Goal: Task Accomplishment & Management: Complete application form

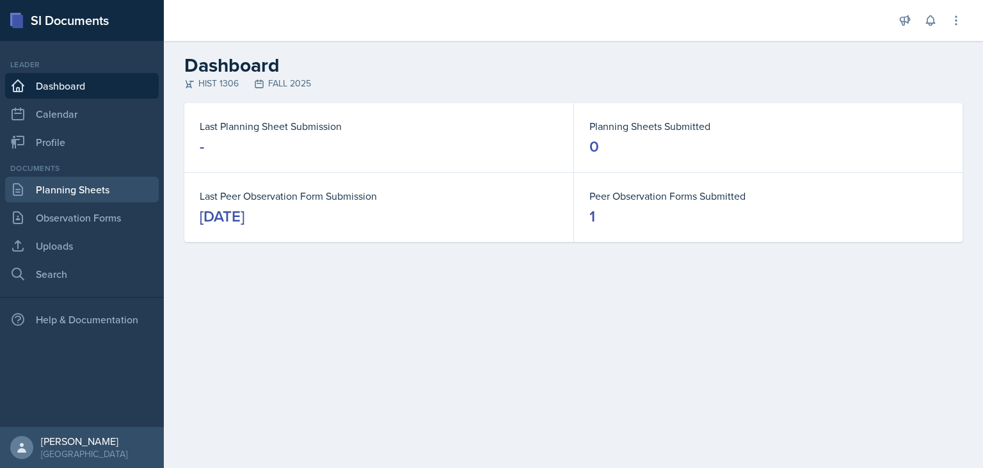
click at [82, 191] on link "Planning Sheets" at bounding box center [82, 190] width 154 height 26
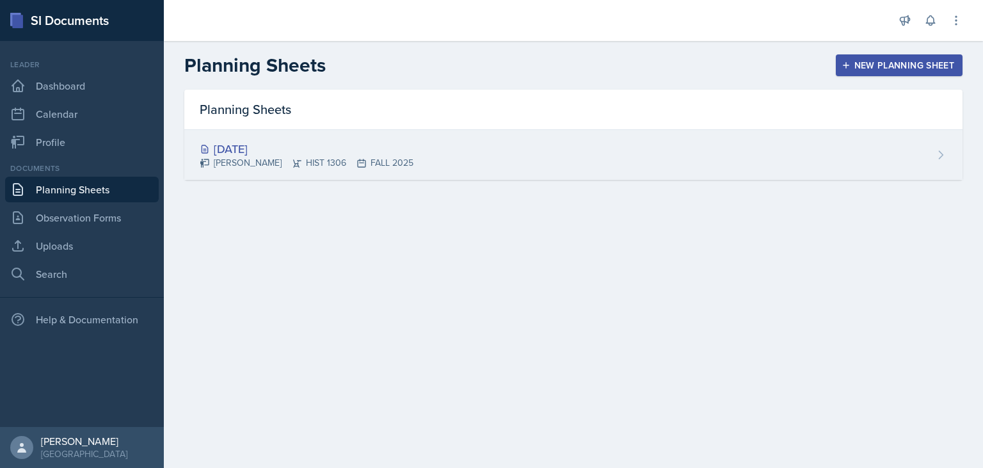
click at [448, 171] on div "[DATE] [PERSON_NAME] HIST 1306 FALL 2025" at bounding box center [573, 155] width 778 height 50
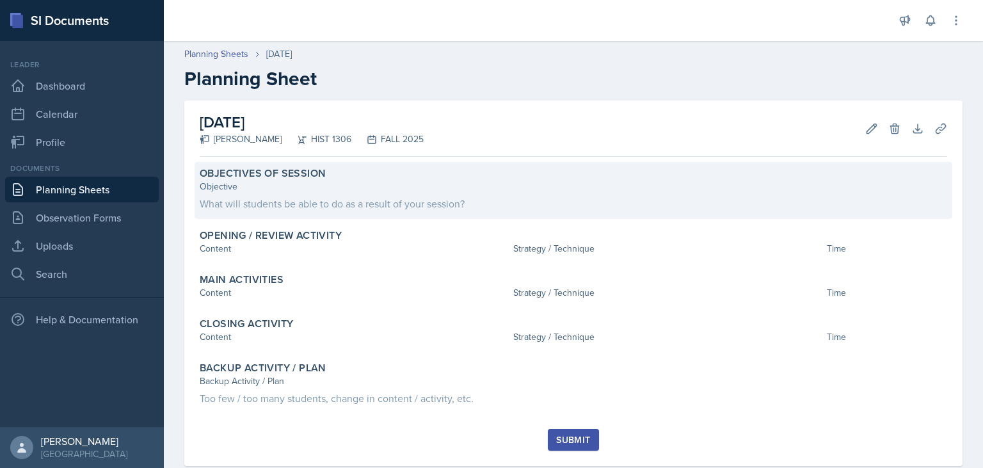
click at [282, 198] on div "What will students be able to do as a result of your session?" at bounding box center [573, 203] width 747 height 15
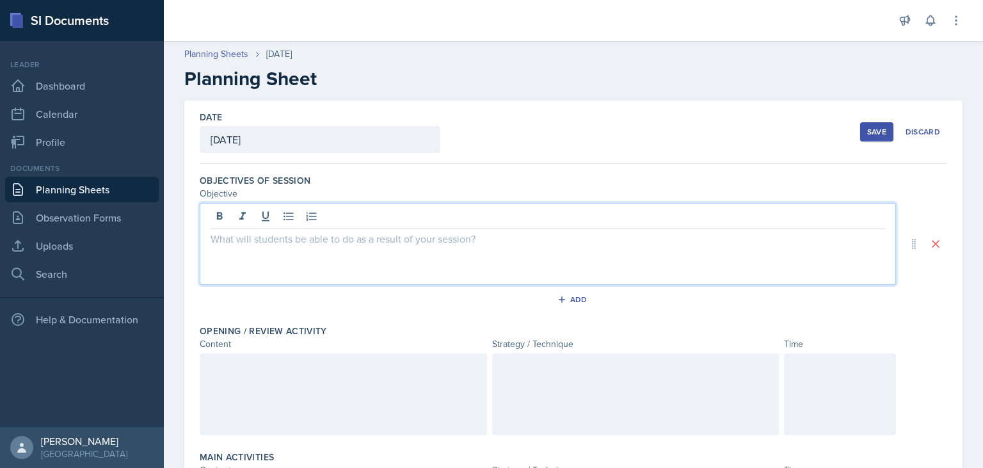
click at [241, 221] on div at bounding box center [548, 244] width 696 height 82
click at [74, 246] on link "Uploads" at bounding box center [82, 246] width 154 height 26
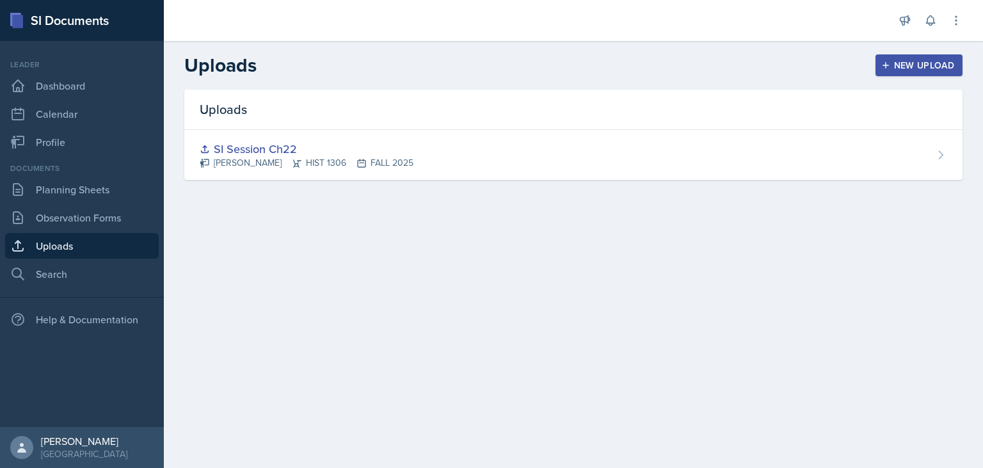
click at [904, 66] on div "New Upload" at bounding box center [919, 65] width 71 height 10
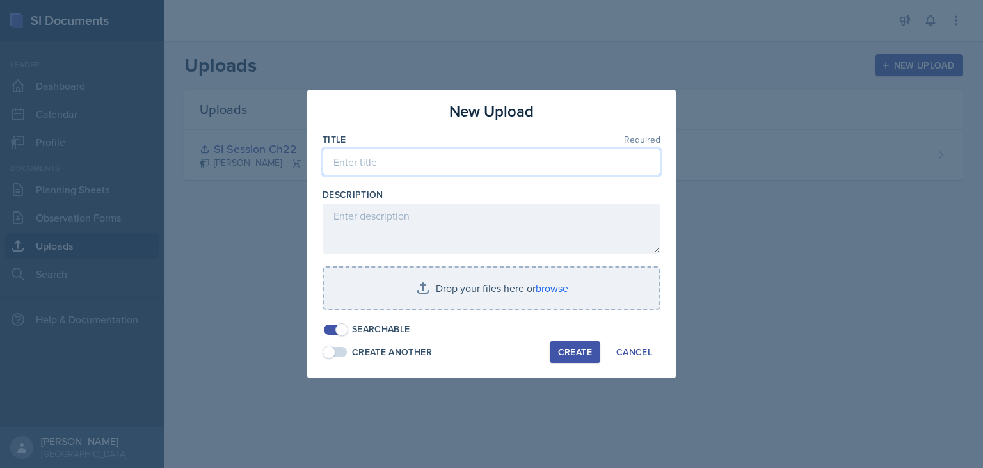
click at [418, 169] on input at bounding box center [492, 161] width 338 height 27
type input "S"
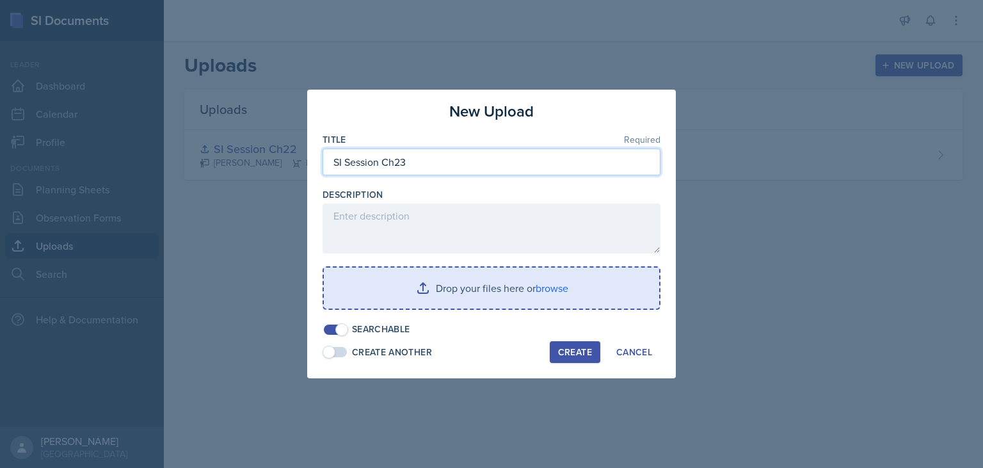
type input "SI Session Ch23"
click at [426, 282] on input "file" at bounding box center [491, 288] width 335 height 41
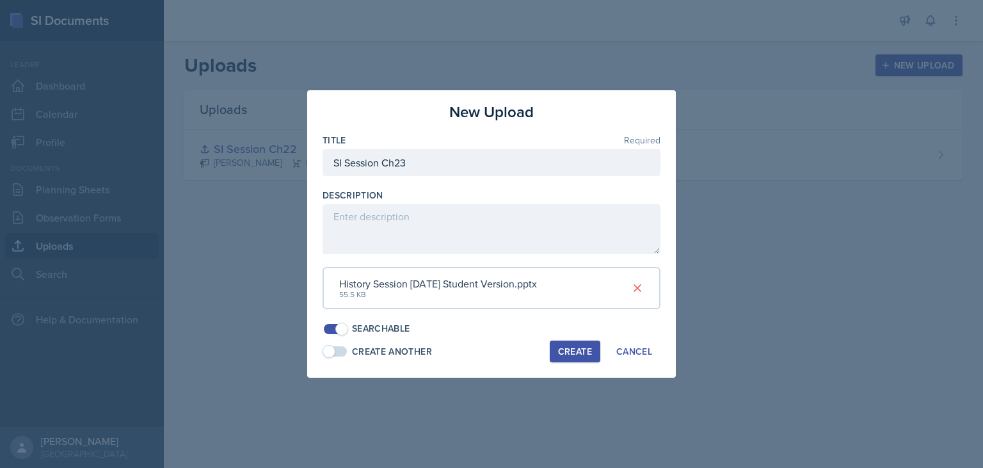
click at [571, 355] on div "Create" at bounding box center [575, 351] width 34 height 10
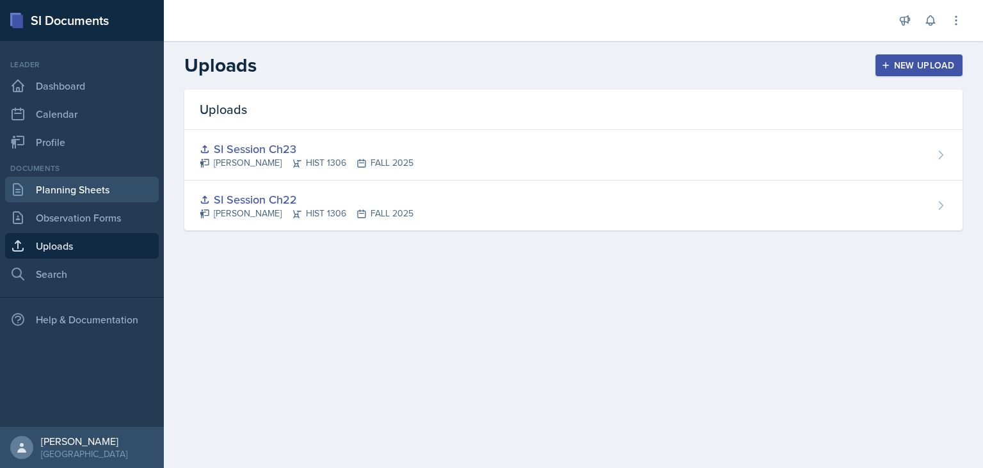
click at [66, 195] on link "Planning Sheets" at bounding box center [82, 190] width 154 height 26
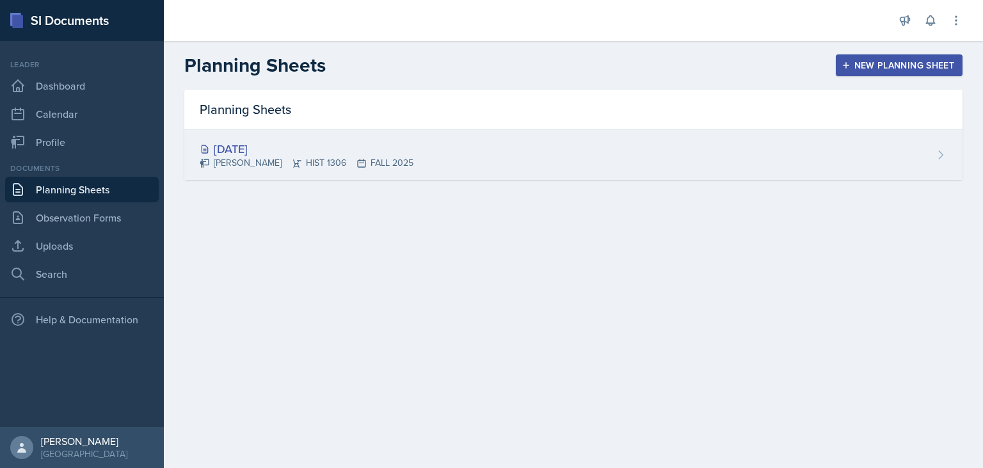
click at [311, 147] on div "[DATE]" at bounding box center [307, 148] width 214 height 17
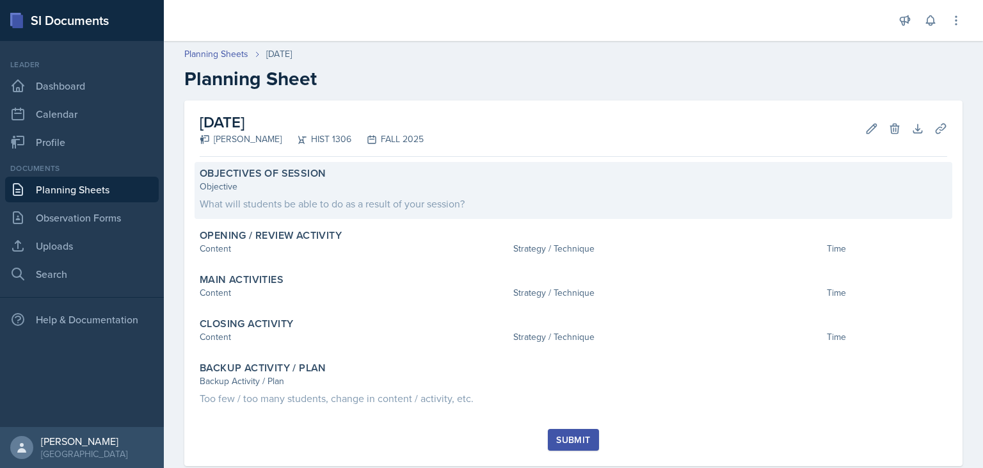
click at [277, 188] on div "Objective" at bounding box center [573, 186] width 747 height 13
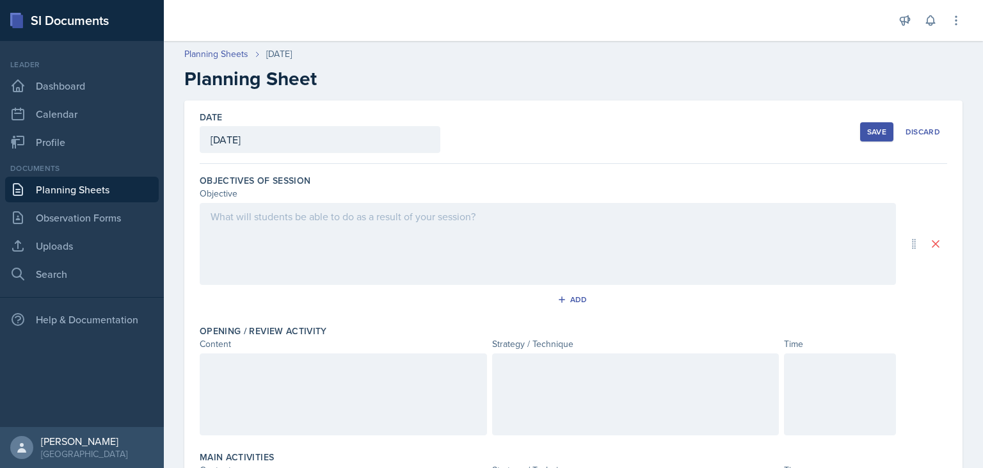
click at [287, 227] on div at bounding box center [548, 244] width 696 height 82
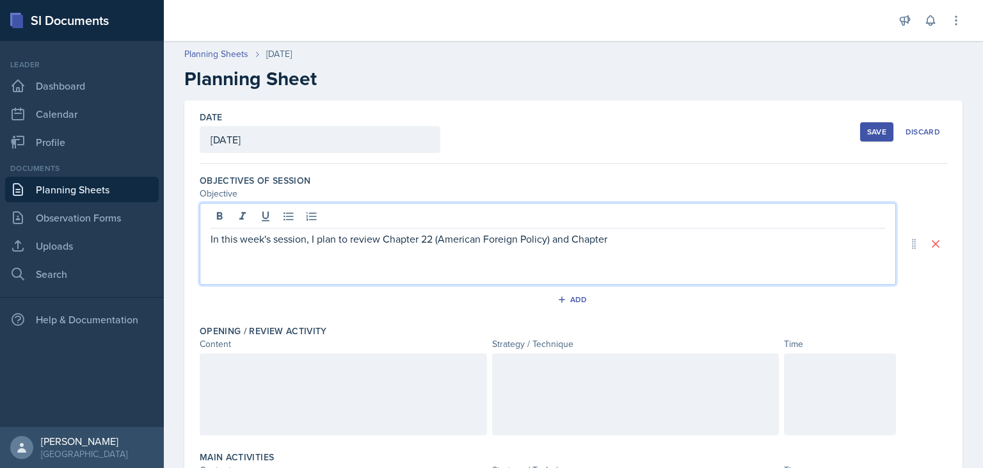
click at [642, 244] on p "In this week's session, I plan to review Chapter 22 (American Foreign Policy) a…" at bounding box center [548, 238] width 675 height 15
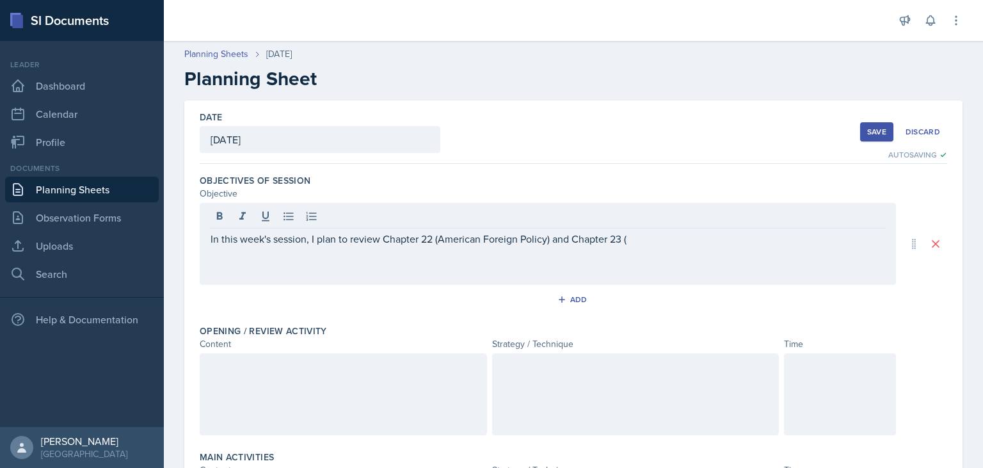
click at [755, 173] on div "Objectives of Session Objective In this week's session, I plan to review Chapte…" at bounding box center [573, 244] width 747 height 150
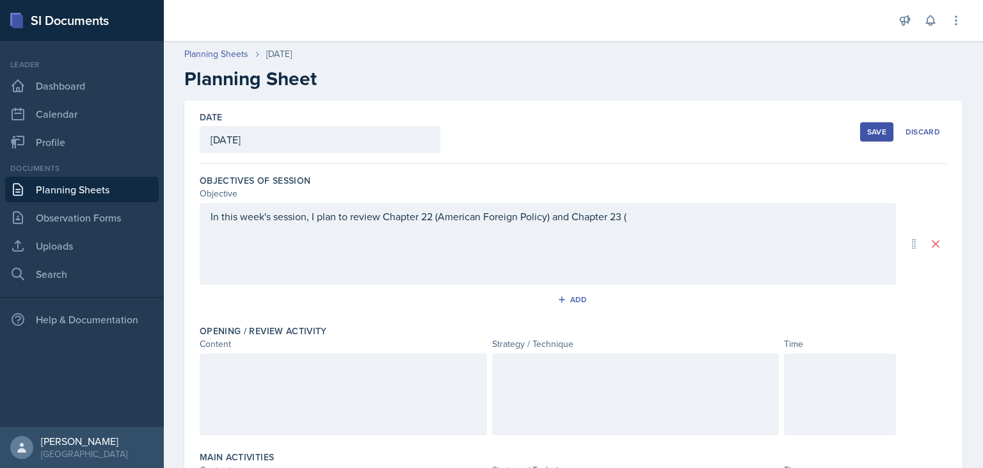
click at [684, 231] on div "In this week's session, I plan to review Chapter 22 (American Foreign Policy) a…" at bounding box center [548, 244] width 696 height 82
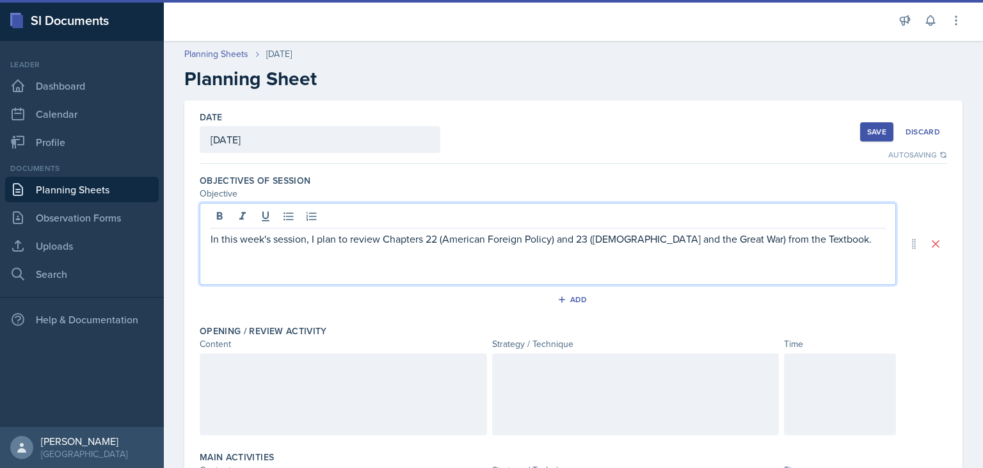
click at [849, 246] on div "In this week's session, I plan to review Chapters 22 (American Foreign Policy) …" at bounding box center [548, 244] width 696 height 82
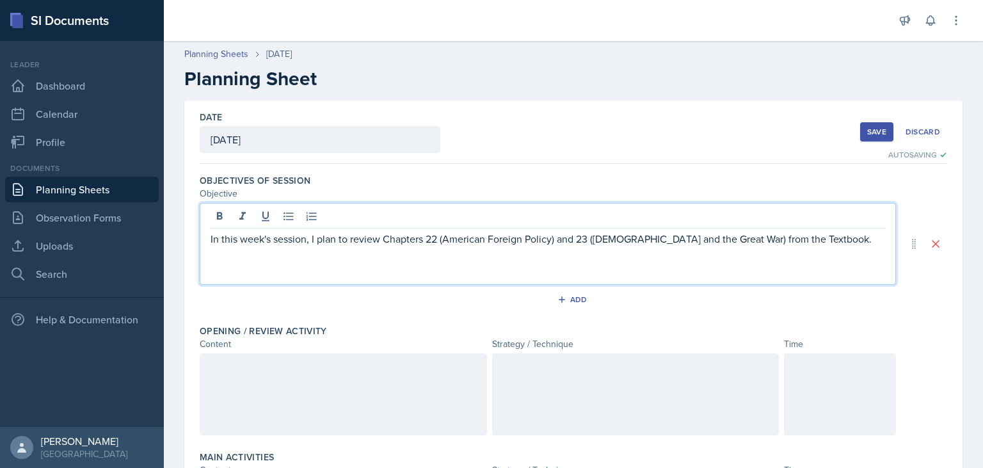
click at [820, 235] on p "In this week's session, I plan to review Chapters 22 (American Foreign Policy) …" at bounding box center [548, 238] width 675 height 15
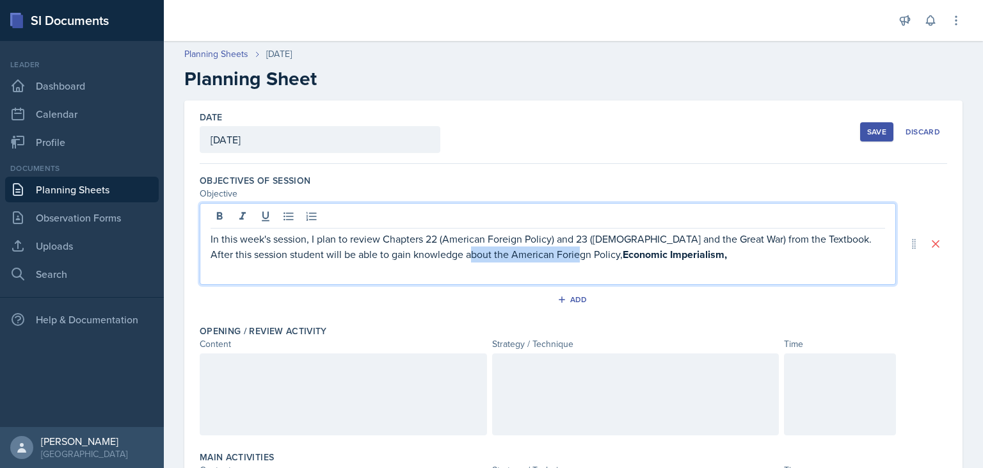
drag, startPoint x: 470, startPoint y: 255, endPoint x: 575, endPoint y: 257, distance: 105.0
click at [575, 257] on p "In this week's session, I plan to review Chapters 22 (American Foreign Policy) …" at bounding box center [548, 246] width 675 height 31
click at [513, 255] on p "In this week's session, I plan to review Chapters 22 (American Foreign Policy) …" at bounding box center [548, 246] width 675 height 31
click at [523, 258] on p "In this week's session, I plan to review Chapters 22 (American Foreign Policy) …" at bounding box center [548, 246] width 675 height 31
click at [708, 260] on p "In this week's session, I plan to review Chapters 22 (American Foreign Policy) …" at bounding box center [548, 246] width 675 height 31
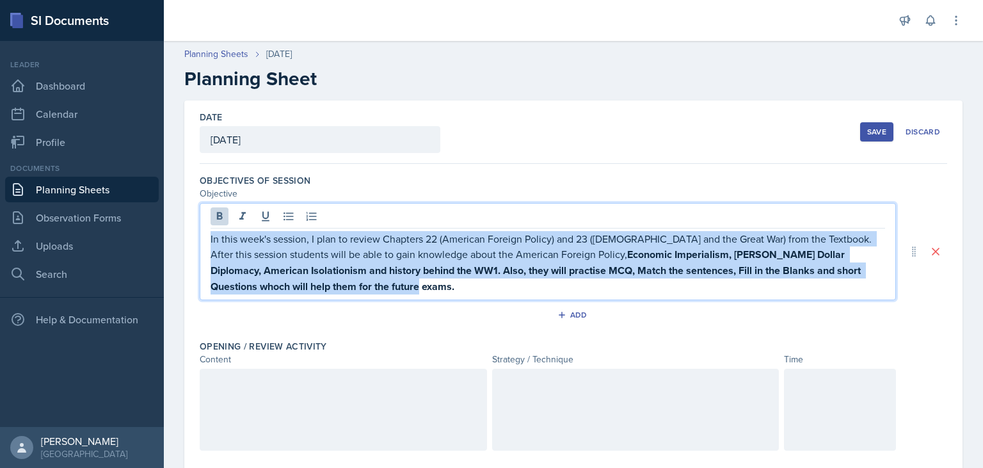
drag, startPoint x: 211, startPoint y: 239, endPoint x: 363, endPoint y: 289, distance: 160.5
click at [363, 289] on p "In this week's session, I plan to review Chapters 22 (American Foreign Policy) …" at bounding box center [548, 262] width 675 height 63
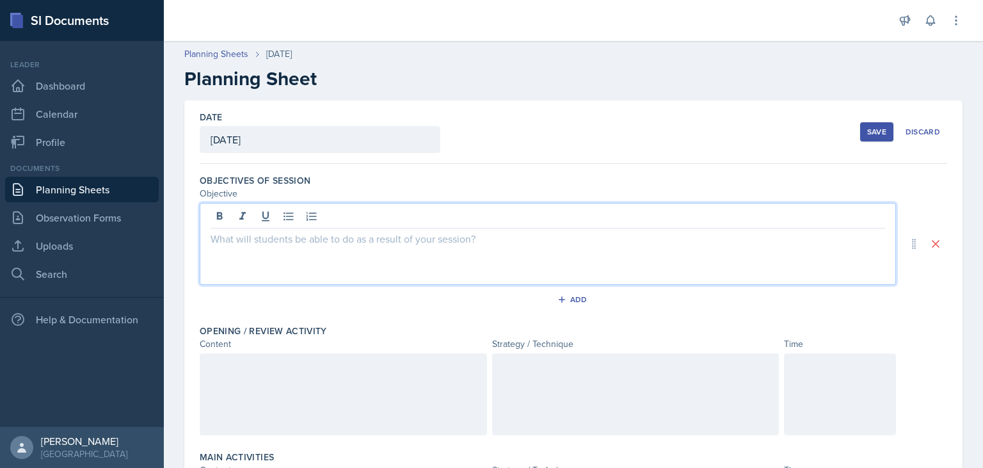
click at [256, 243] on p at bounding box center [548, 238] width 675 height 15
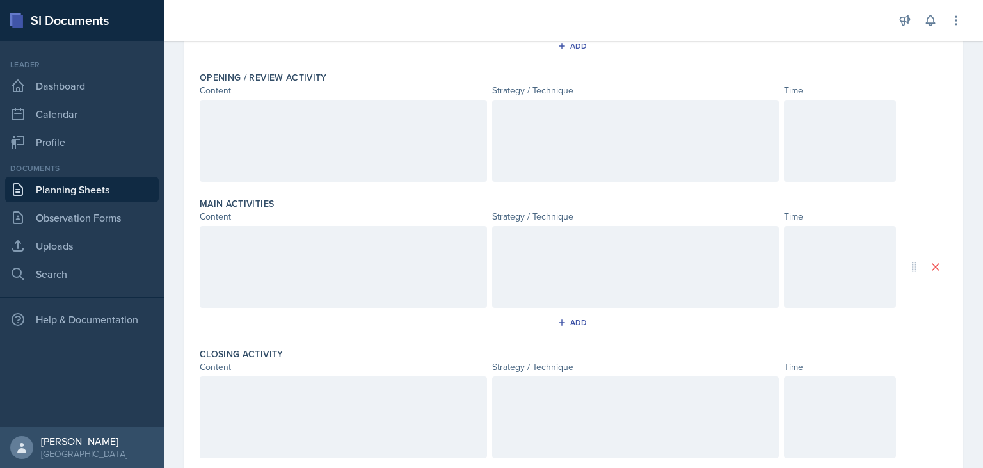
click at [276, 132] on div at bounding box center [343, 141] width 287 height 82
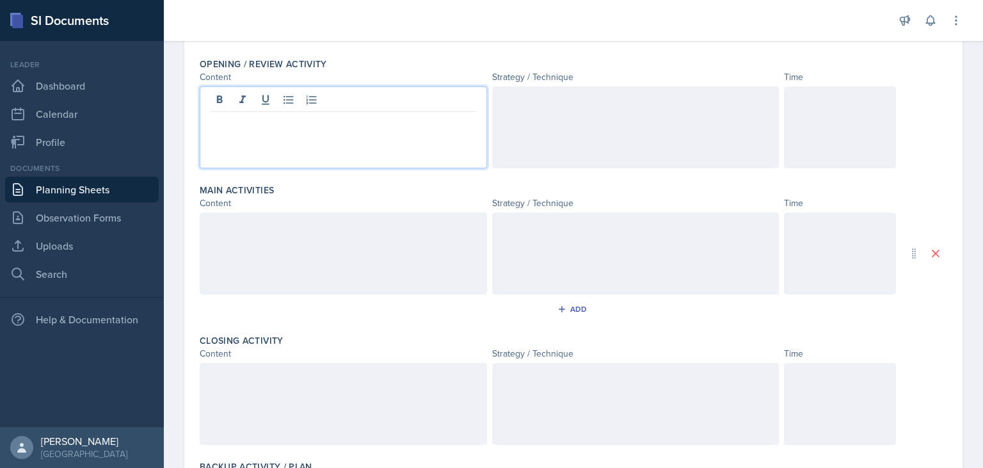
scroll to position [254, 0]
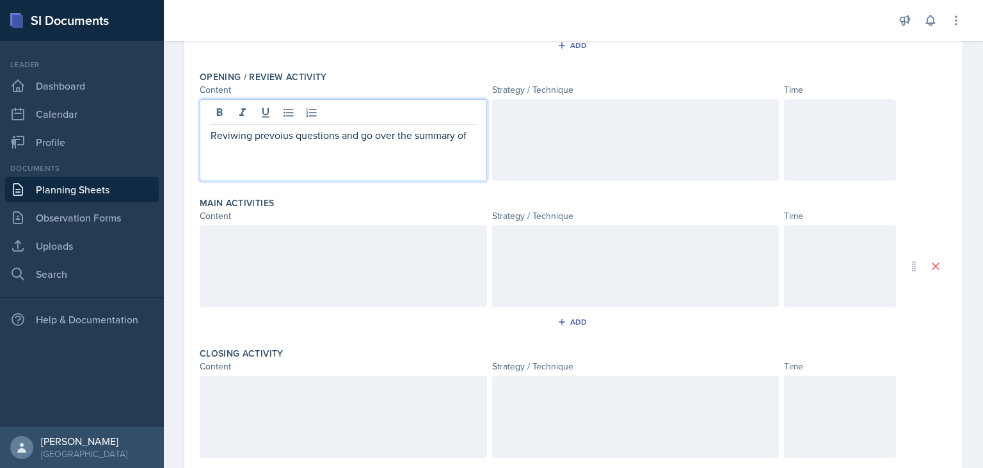
drag, startPoint x: 472, startPoint y: 137, endPoint x: 255, endPoint y: 141, distance: 217.0
click at [255, 141] on p "Reviwing prevoius questions and go over the summary of" at bounding box center [344, 134] width 266 height 15
drag, startPoint x: 429, startPoint y: 138, endPoint x: 206, endPoint y: 140, distance: 222.7
click at [206, 140] on div "Reviwing the summary of prevoius chapter" at bounding box center [343, 140] width 287 height 82
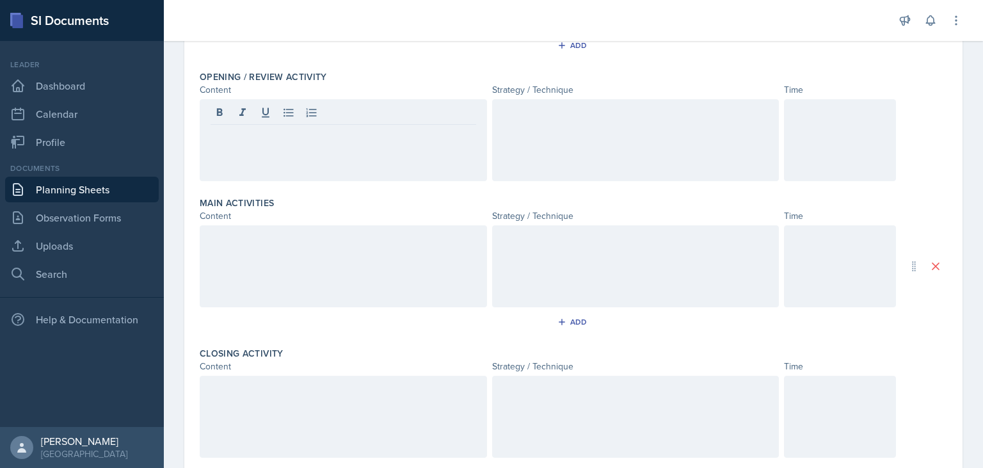
click at [257, 163] on div at bounding box center [343, 140] width 287 height 82
click at [208, 138] on div "he session will start with reviewing the summary of the previous chapter" at bounding box center [343, 140] width 287 height 82
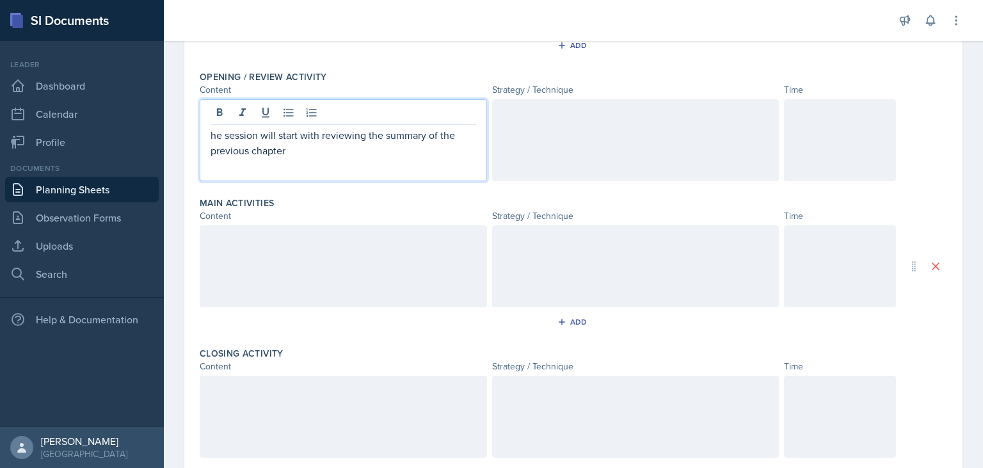
click at [211, 136] on p "he session will start with reviewing the summary of the previous chapter" at bounding box center [344, 142] width 266 height 31
click at [436, 158] on div "The session will start with reviewing the summary of the previous chapter" at bounding box center [343, 140] width 287 height 82
click at [295, 153] on p "The session will start with reviewing the summary of the previous chapter" at bounding box center [344, 142] width 266 height 31
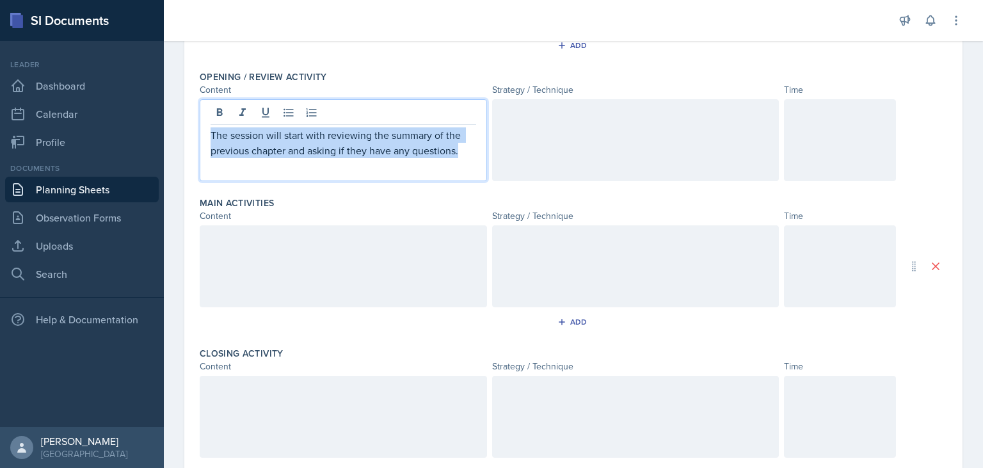
drag, startPoint x: 213, startPoint y: 133, endPoint x: 463, endPoint y: 150, distance: 250.2
click at [463, 150] on p "The session will start with reviewing the summary of the previous chapter and a…" at bounding box center [344, 142] width 266 height 31
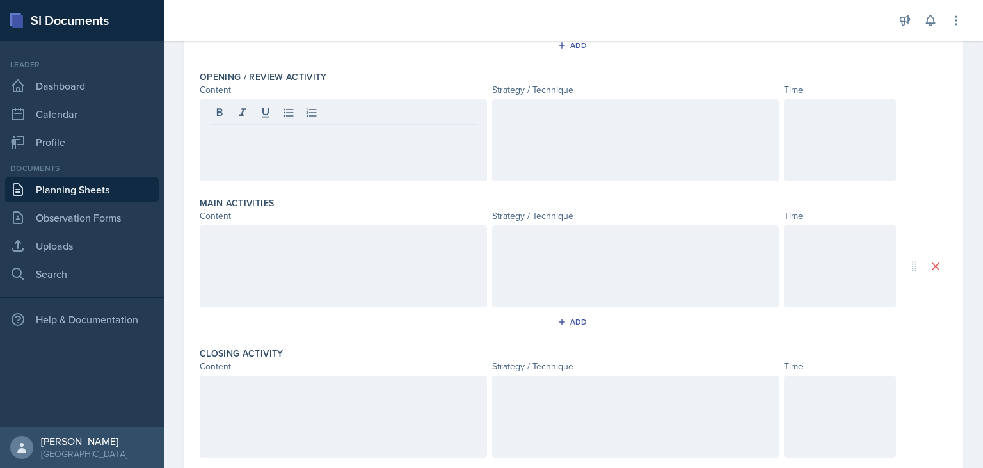
click at [268, 148] on div at bounding box center [343, 140] width 287 height 82
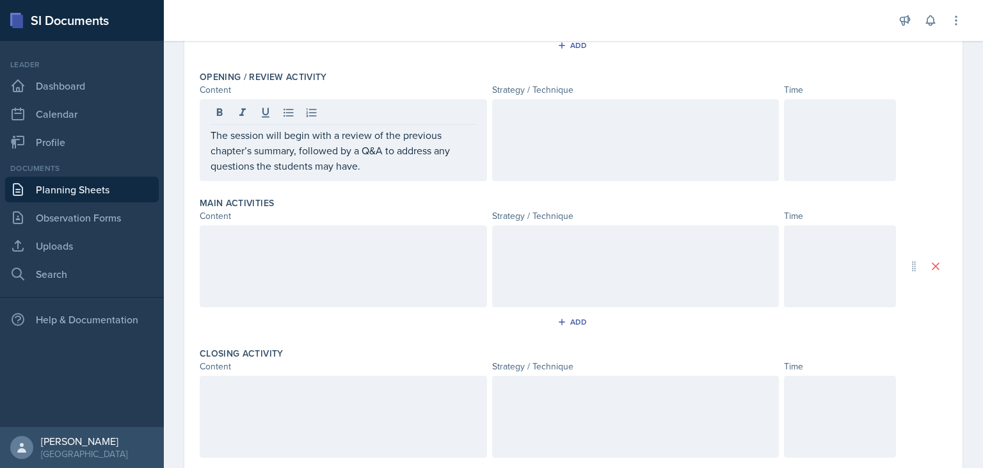
click at [548, 145] on div at bounding box center [635, 140] width 287 height 82
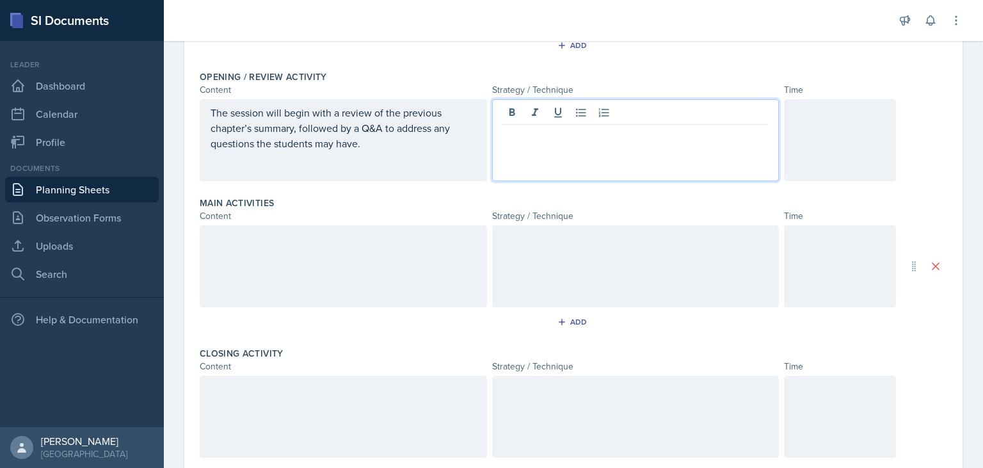
click at [680, 155] on div at bounding box center [635, 140] width 287 height 82
click at [830, 126] on div at bounding box center [840, 140] width 112 height 82
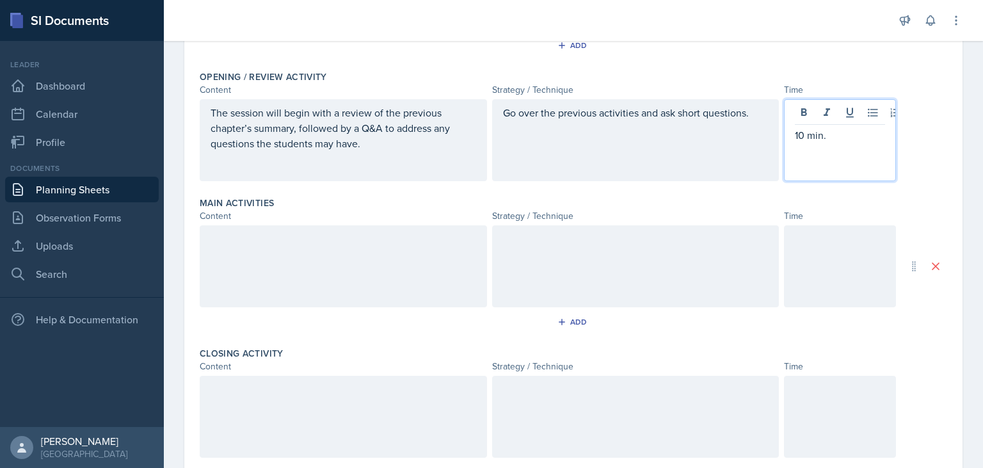
click at [345, 273] on div at bounding box center [343, 266] width 287 height 82
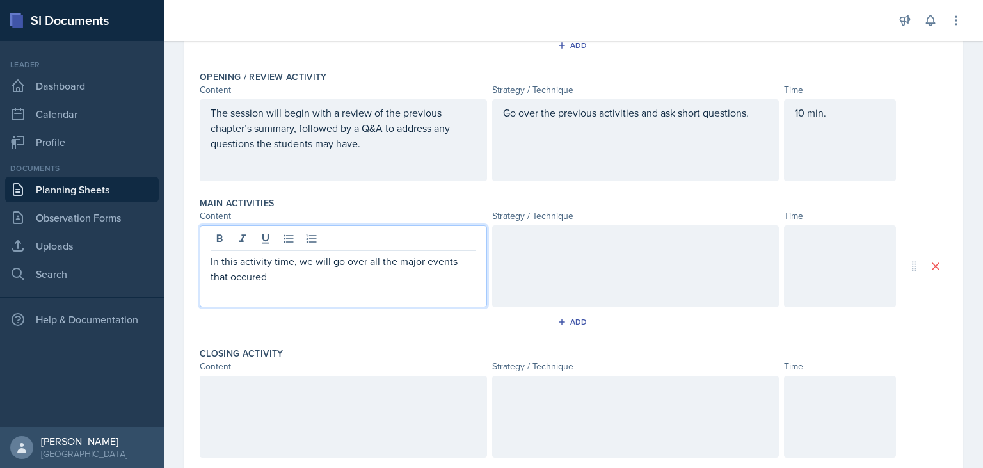
click at [419, 261] on p "In this activity time, we will go over all the major events that occured" at bounding box center [344, 268] width 266 height 31
click at [426, 258] on p "In this activity time, we will go over all the major events that occured" at bounding box center [344, 268] width 266 height 31
click at [308, 279] on p "In this activity time, we will go over all the major histrorical events that oc…" at bounding box center [344, 268] width 266 height 31
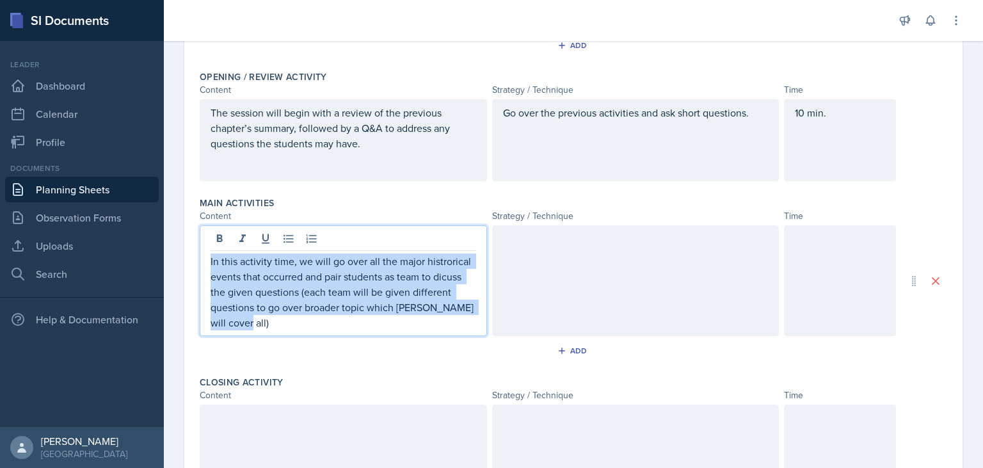
drag, startPoint x: 211, startPoint y: 260, endPoint x: 264, endPoint y: 331, distance: 88.7
click at [264, 331] on div "In this activity time, we will go over all the major histrorical events that oc…" at bounding box center [343, 280] width 287 height 111
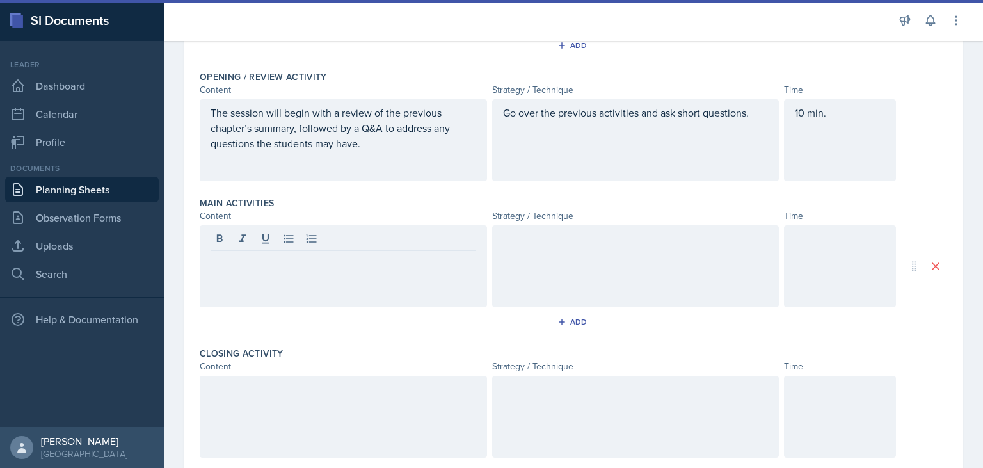
click at [303, 274] on div at bounding box center [343, 266] width 287 height 82
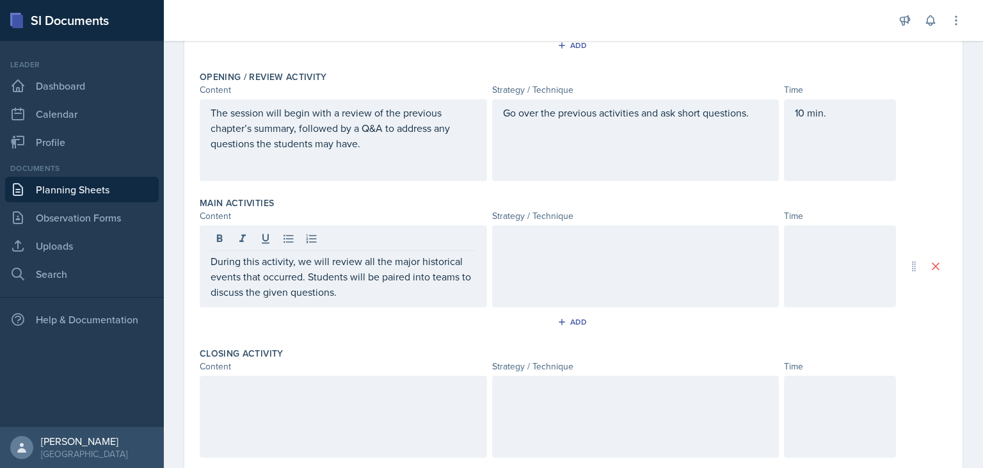
click at [567, 276] on div at bounding box center [635, 266] width 287 height 82
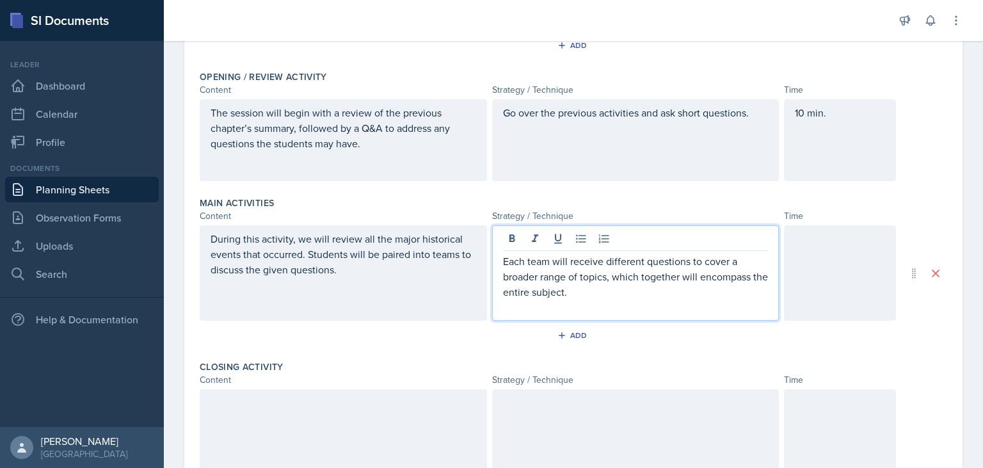
click at [504, 264] on p "Each team will receive different questions to cover a broader range of topics, …" at bounding box center [636, 276] width 266 height 46
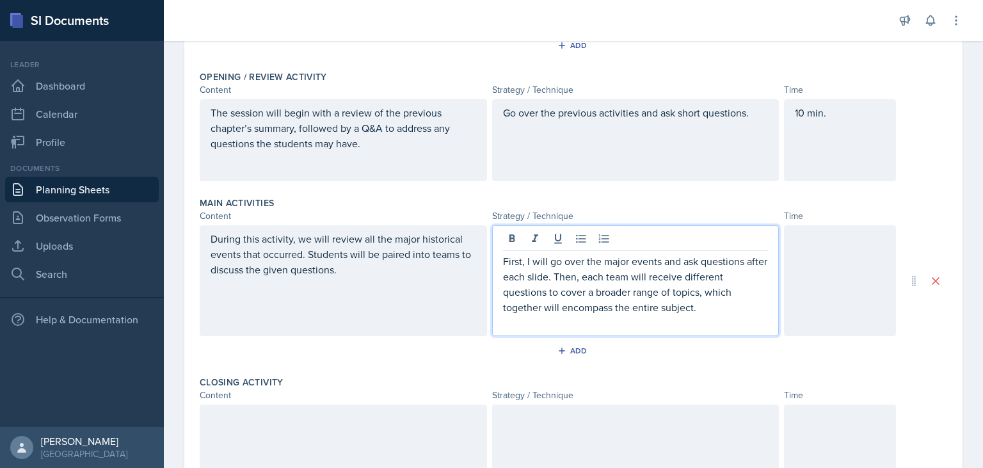
click at [650, 312] on p "First, I will go over the major events and ask questions after each slide. Then…" at bounding box center [636, 283] width 266 height 61
click at [802, 266] on div at bounding box center [840, 280] width 112 height 111
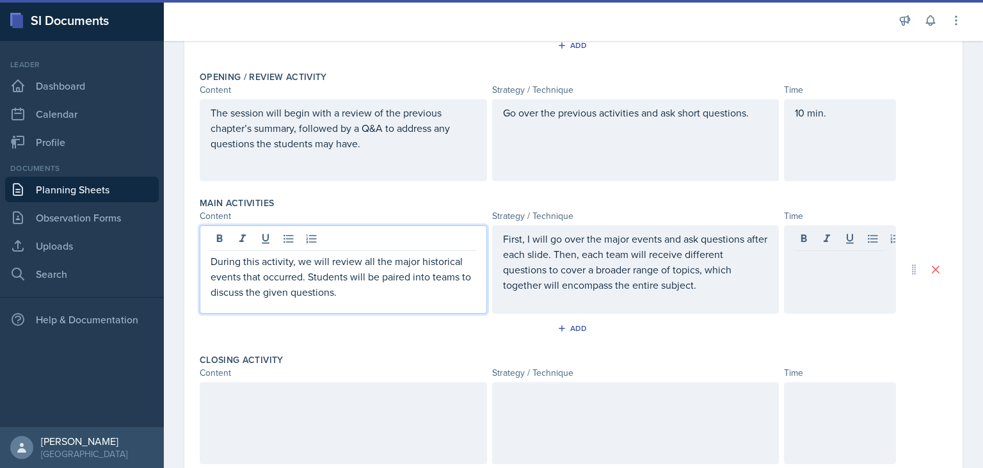
click at [363, 275] on p "During this activity, we will review all the major historical events that occur…" at bounding box center [344, 276] width 266 height 46
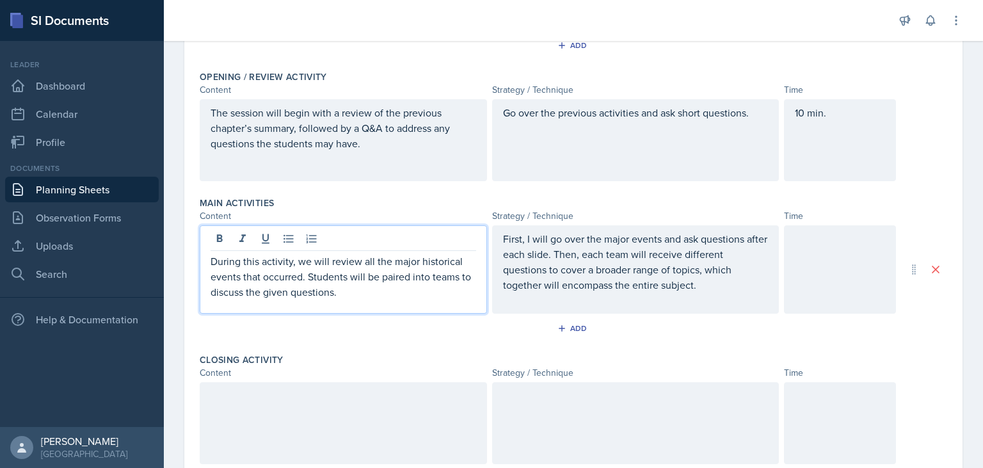
click at [653, 291] on p "First, I will go over the major events and ask questions after each slide. Then…" at bounding box center [636, 261] width 266 height 61
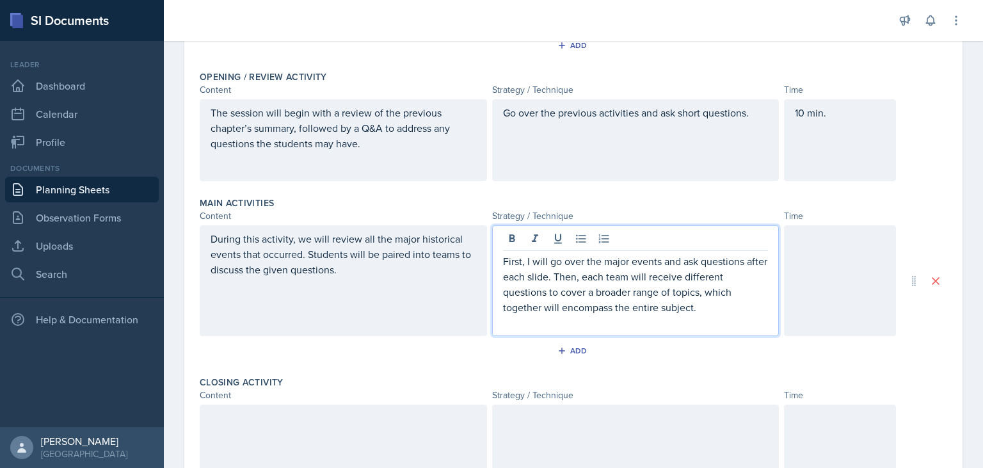
click at [352, 275] on p "During this activity, we will review all the major historical events that occur…" at bounding box center [344, 254] width 266 height 46
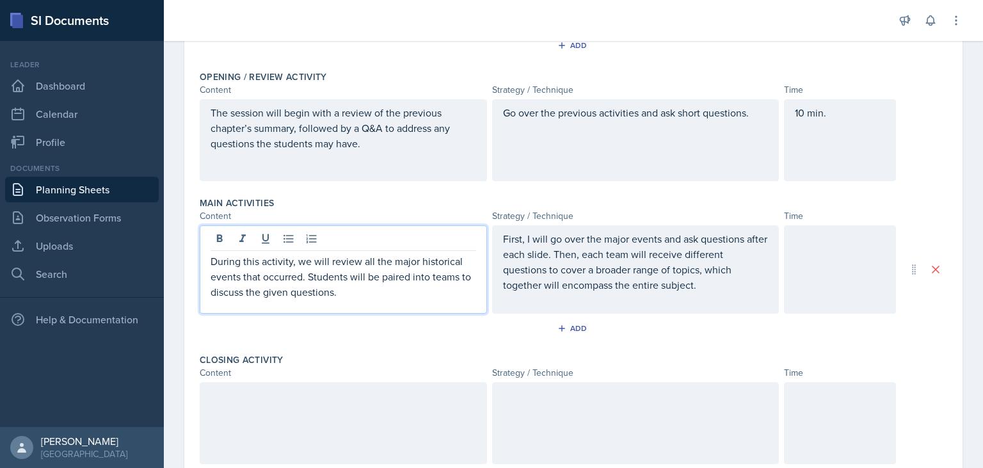
click at [666, 284] on p "First, I will go over the major events and ask questions after each slide. Then…" at bounding box center [636, 261] width 266 height 61
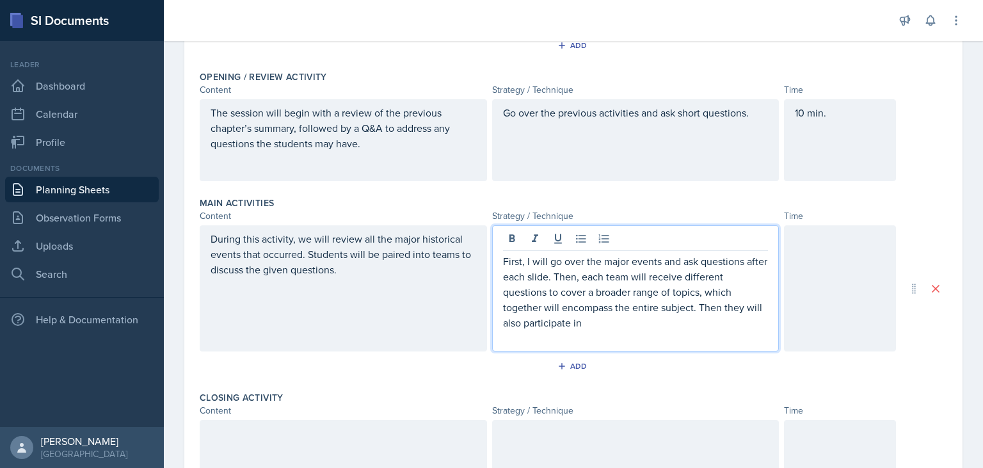
scroll to position [0, 0]
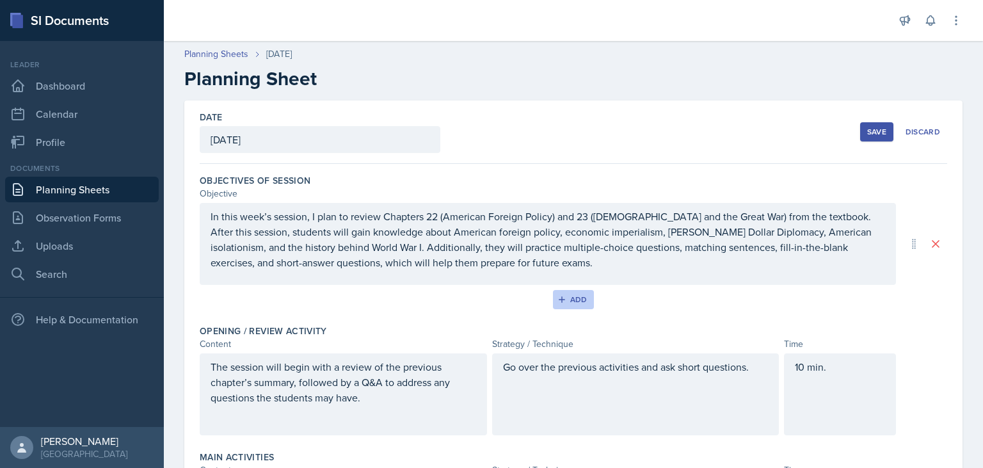
click at [565, 303] on div "Add" at bounding box center [574, 299] width 28 height 10
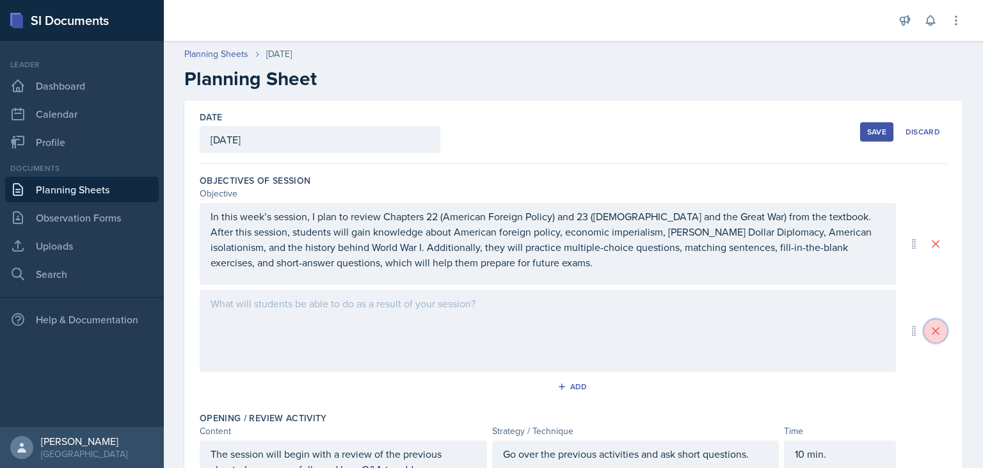
click at [937, 333] on icon at bounding box center [935, 330] width 13 height 13
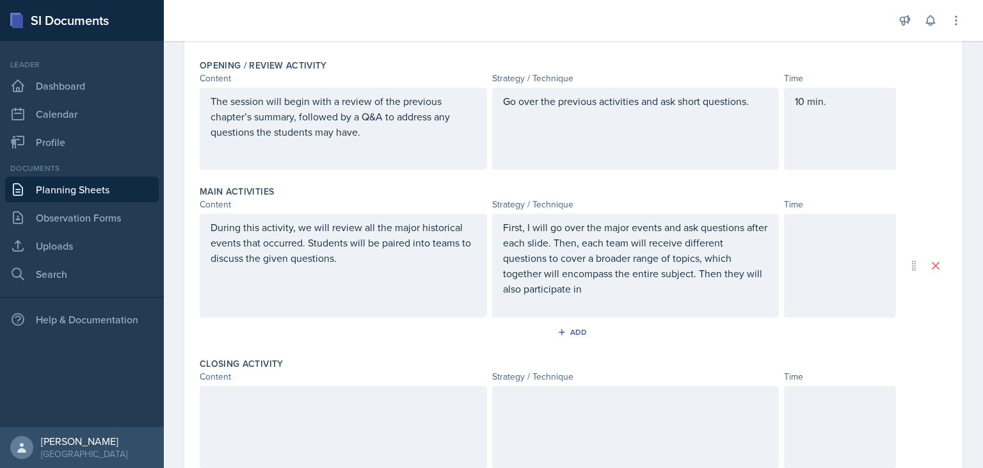
scroll to position [174, 0]
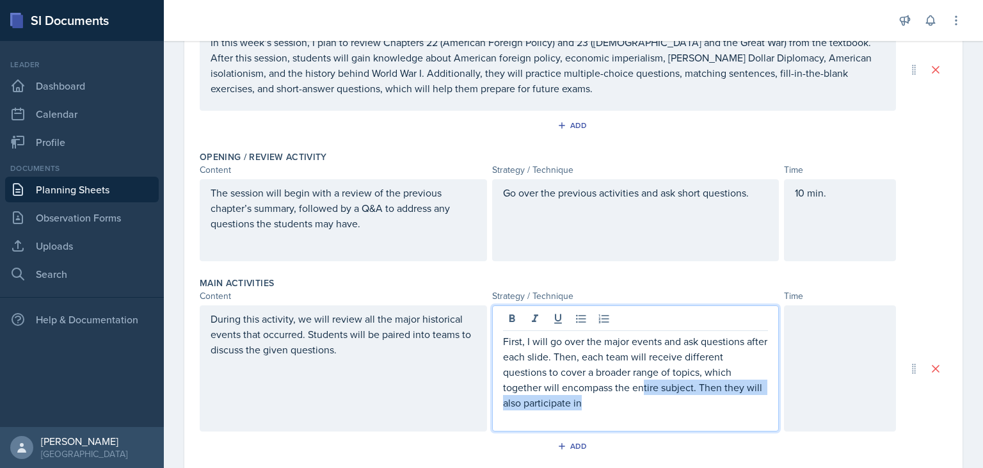
click at [586, 382] on p "First, I will go over the major events and ask questions after each slide. Then…" at bounding box center [636, 371] width 266 height 77
click at [595, 411] on p at bounding box center [636, 417] width 266 height 15
click at [594, 402] on p "First, I will go over the major events and ask questions after each slide. Then…" at bounding box center [636, 371] width 266 height 77
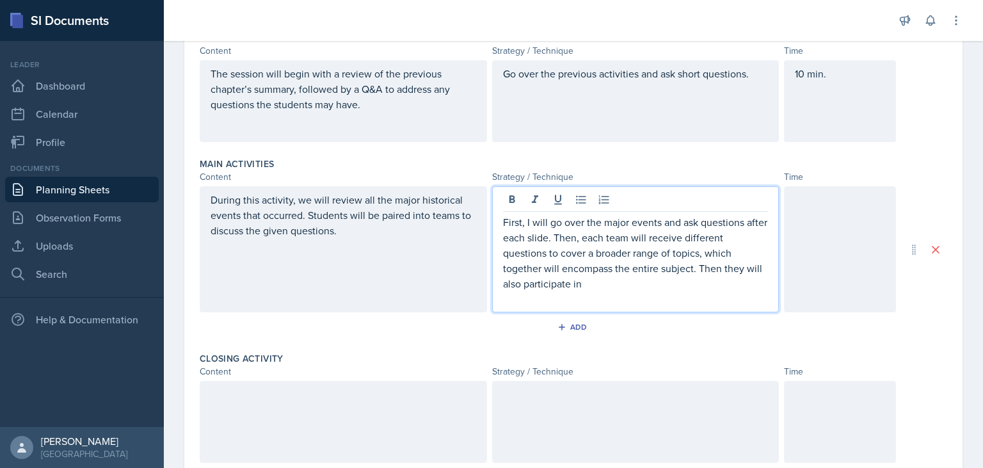
scroll to position [285, 0]
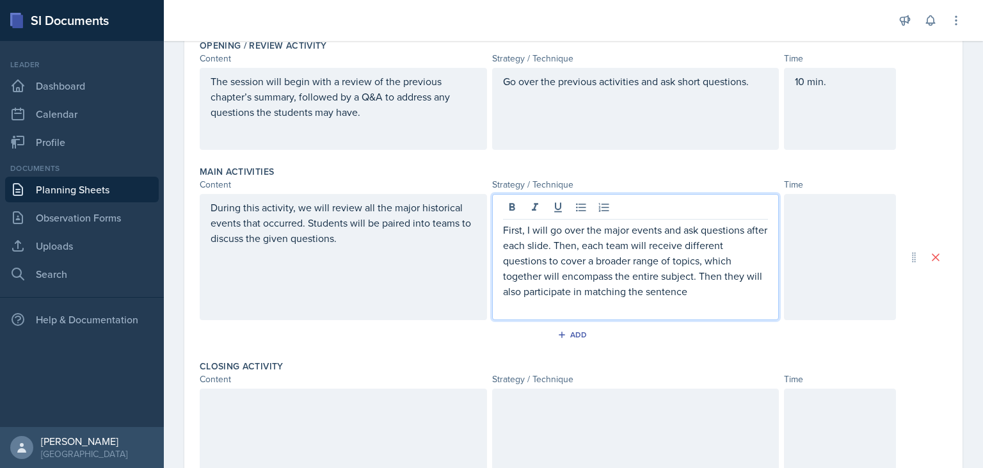
click at [826, 229] on div at bounding box center [840, 257] width 112 height 126
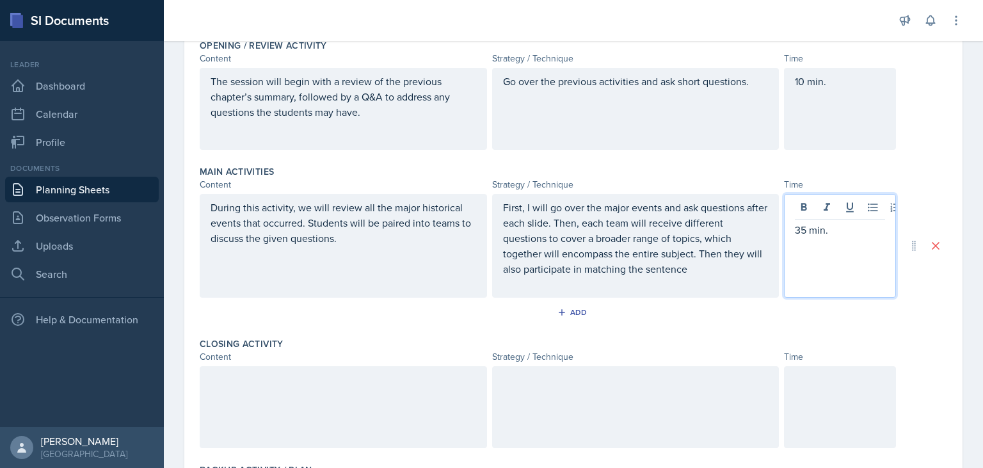
click at [228, 394] on div at bounding box center [343, 407] width 287 height 82
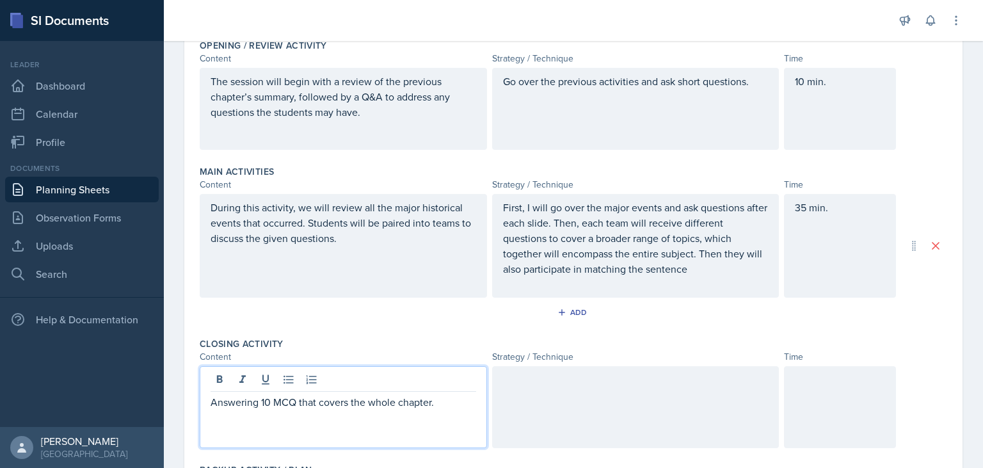
click at [299, 406] on p "Answering 10 MCQ that covers the whole chapter." at bounding box center [344, 401] width 266 height 15
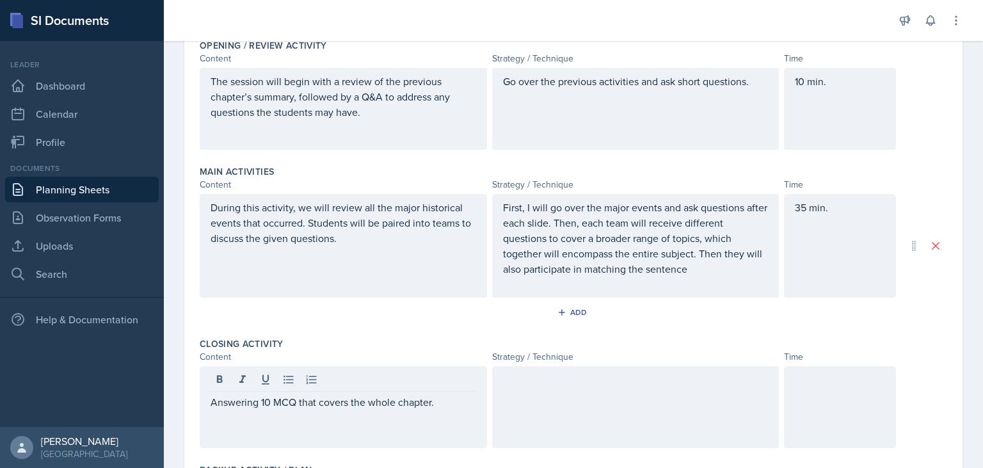
click at [298, 408] on div "Answering 10 MCQ that covers the whole chapter." at bounding box center [343, 407] width 287 height 82
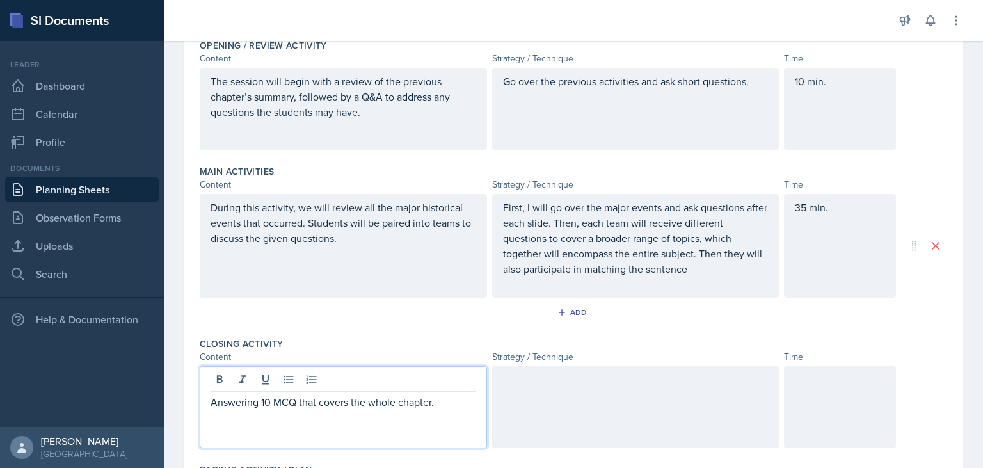
click at [298, 401] on p "Answering 10 MCQ that covers the whole chapter." at bounding box center [344, 401] width 266 height 15
click at [274, 397] on p "Answering 10 MCQ that covers the whole chapter." at bounding box center [344, 401] width 266 height 15
click at [285, 402] on p "Answering MCQ that covers the whole chapter." at bounding box center [344, 401] width 266 height 15
click at [307, 411] on p "Answering multiple-choice questions that cover the whole chapter." at bounding box center [344, 409] width 266 height 31
click at [613, 401] on div at bounding box center [635, 407] width 287 height 82
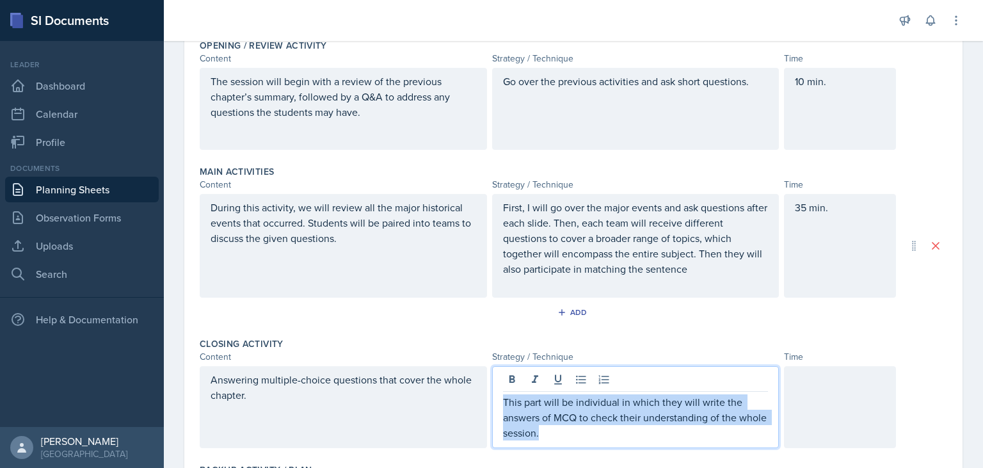
drag, startPoint x: 504, startPoint y: 404, endPoint x: 547, endPoint y: 440, distance: 55.0
click at [547, 440] on div "This part will be individual in which they will write the answers of MCQ to che…" at bounding box center [635, 407] width 287 height 82
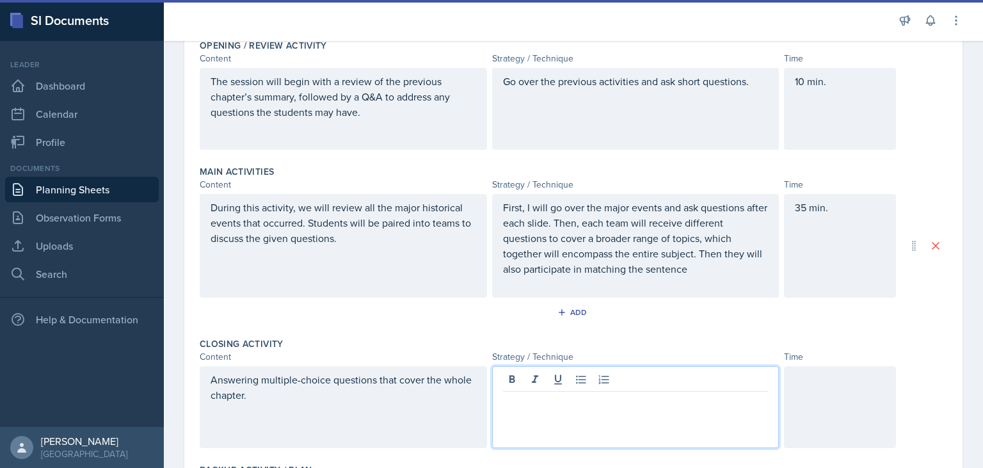
click at [559, 401] on p at bounding box center [636, 401] width 266 height 15
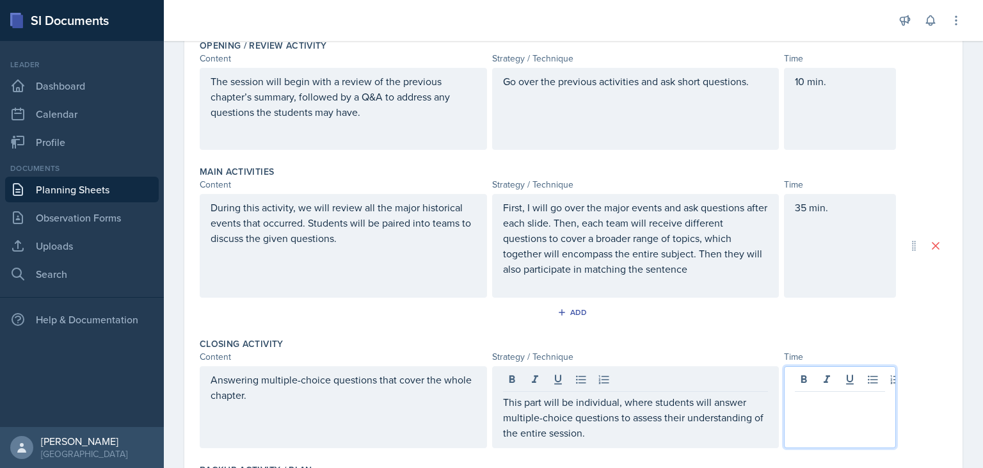
click at [829, 384] on div at bounding box center [840, 407] width 112 height 82
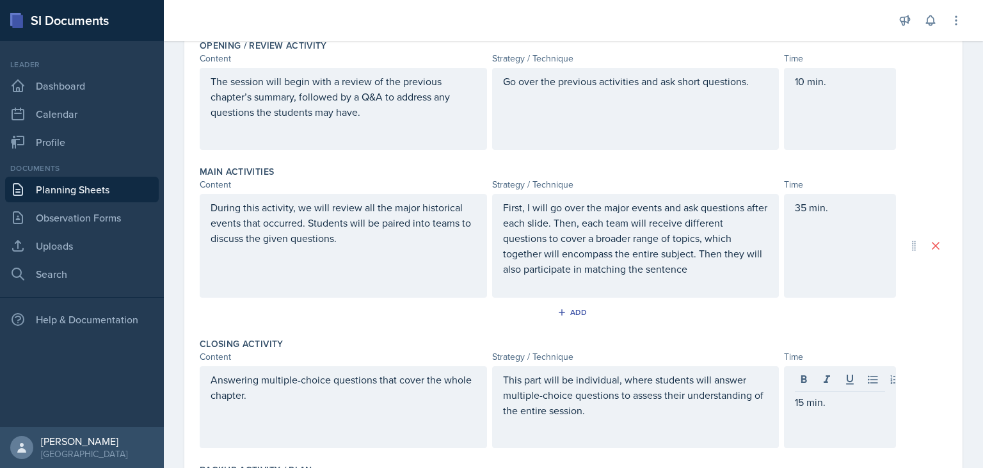
click at [922, 352] on div "Content Strategy / Technique Time" at bounding box center [573, 356] width 747 height 13
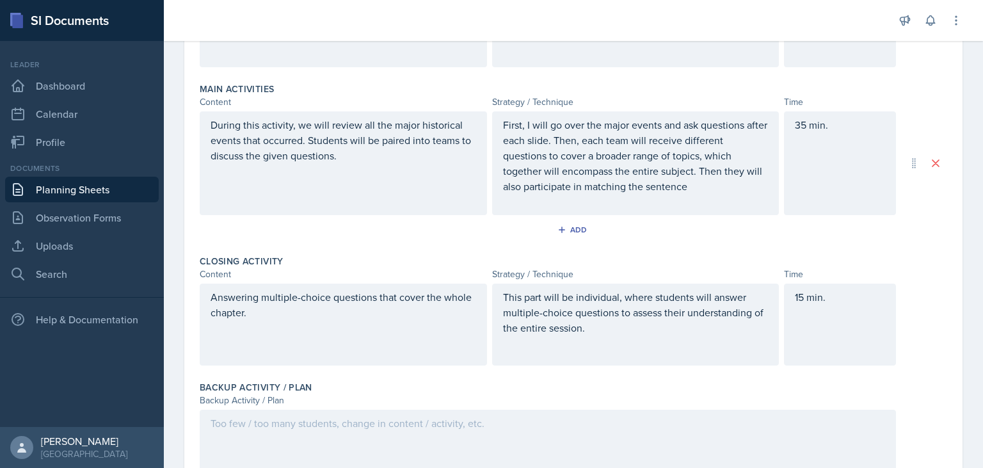
scroll to position [442, 0]
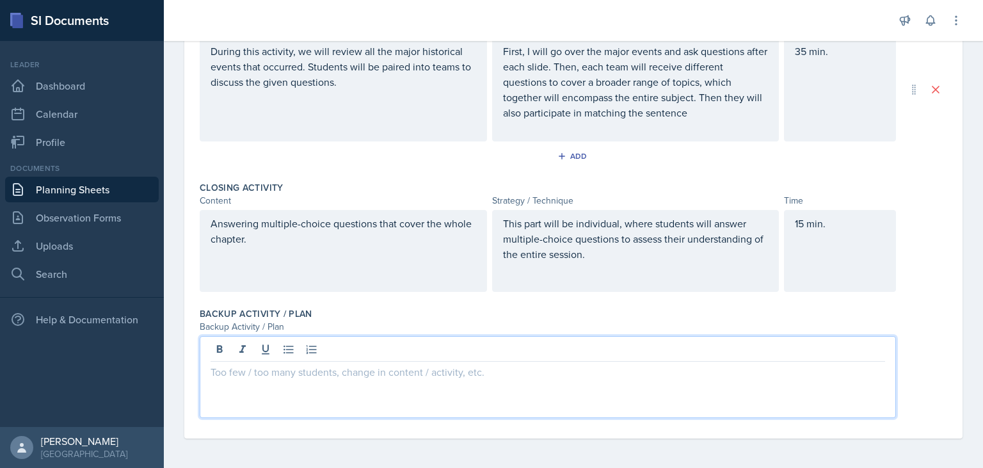
click at [289, 355] on div at bounding box center [548, 377] width 696 height 82
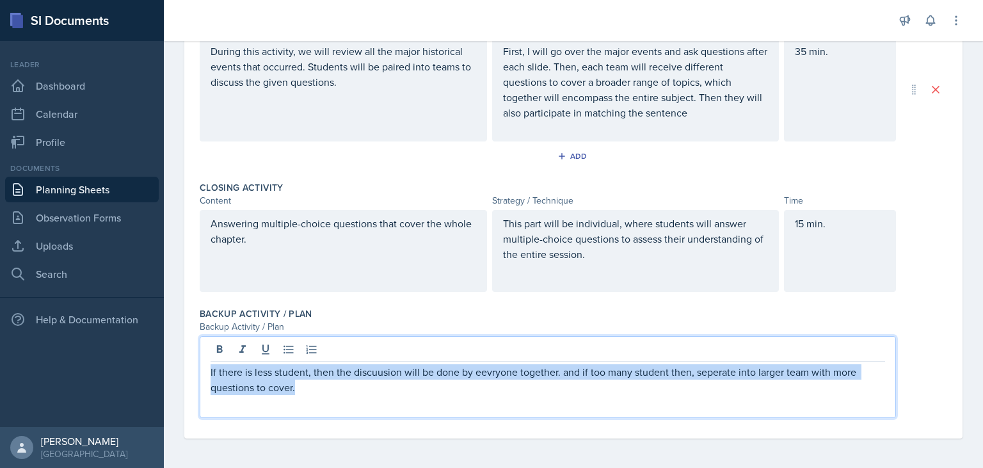
drag, startPoint x: 211, startPoint y: 367, endPoint x: 300, endPoint y: 395, distance: 92.5
click at [300, 395] on div "If there is less student, then the discuusion will be done by eevryone together…" at bounding box center [548, 377] width 696 height 82
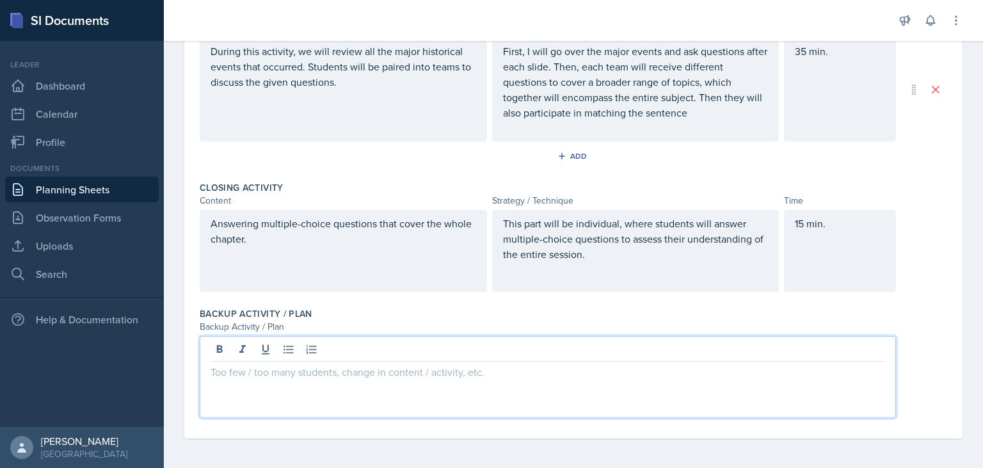
click at [259, 370] on p at bounding box center [548, 371] width 675 height 15
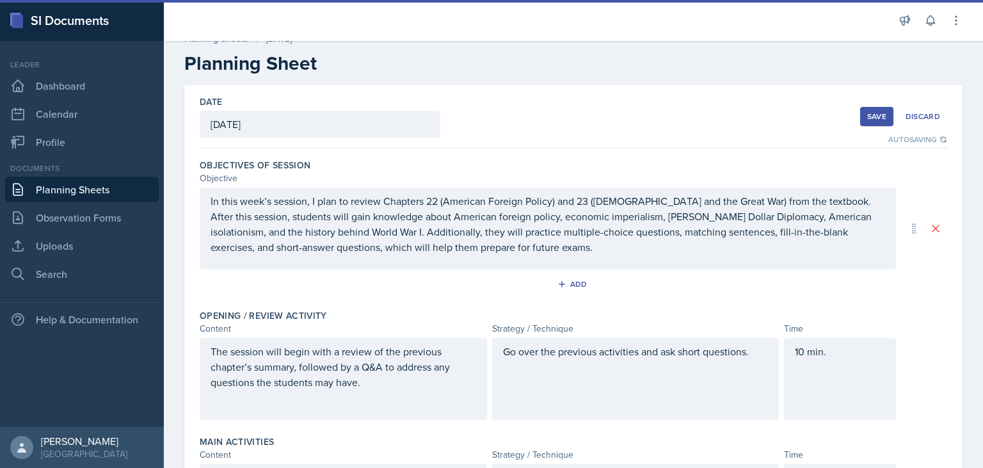
scroll to position [0, 0]
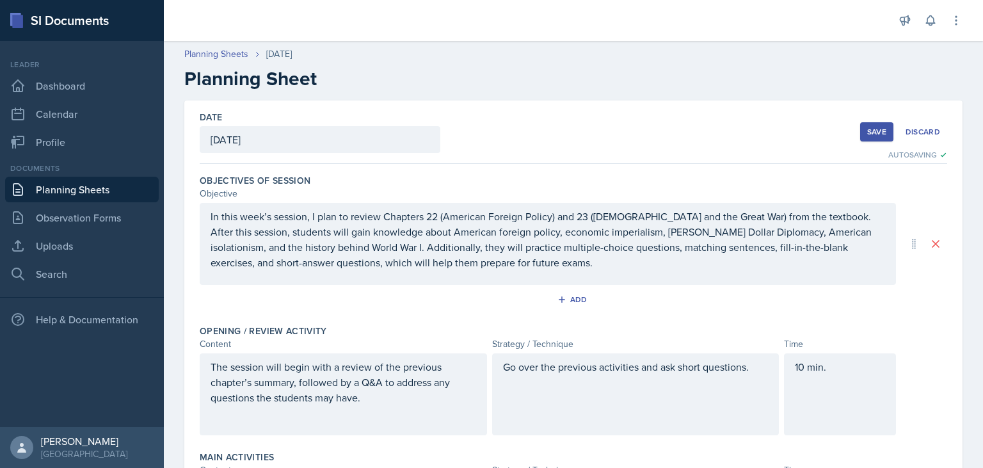
click at [875, 121] on div "Save Discard" at bounding box center [903, 131] width 87 height 29
click at [875, 131] on div "Save" at bounding box center [876, 132] width 19 height 10
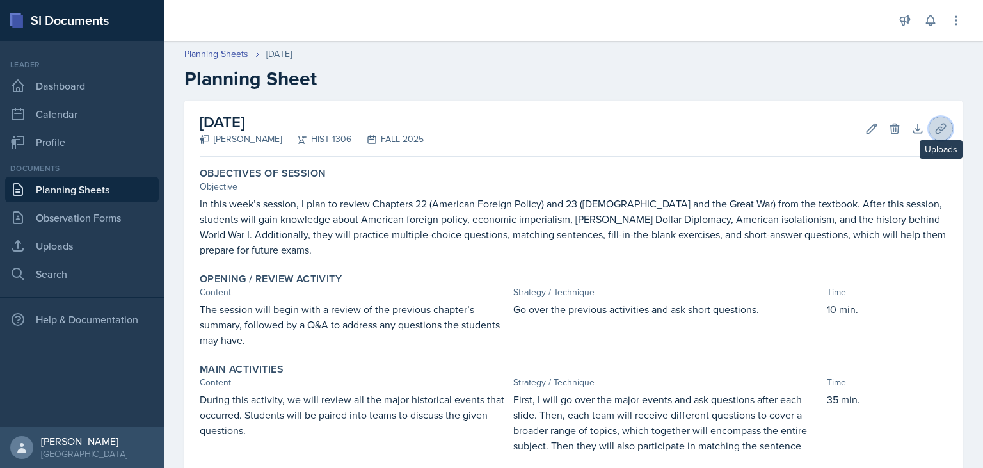
click at [945, 127] on icon at bounding box center [941, 129] width 10 height 10
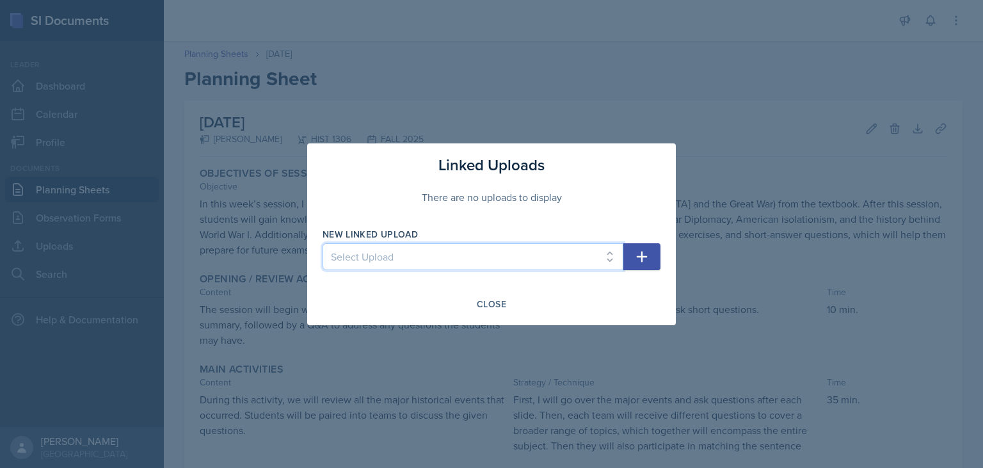
click at [323, 243] on select "Select Upload SI Session Ch22 SI Session Ch23" at bounding box center [473, 256] width 301 height 27
select select "5e5fcb9b-eea6-4391-9cbd-c7eaa0f4264e"
click option "SI Session Ch22" at bounding box center [0, 0] width 0 height 0
click at [645, 260] on icon "button" at bounding box center [641, 256] width 15 height 15
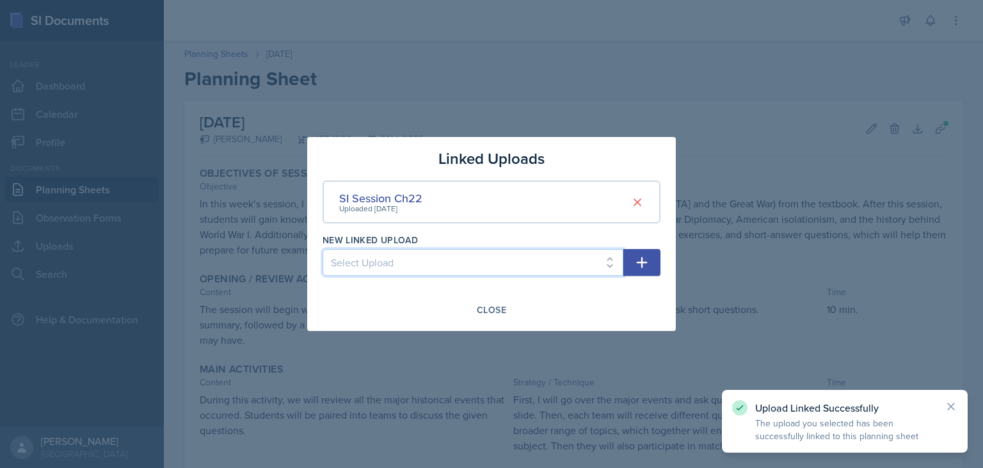
click at [323, 249] on select "Select Upload SI Session Ch23" at bounding box center [473, 262] width 301 height 27
select select "e5a2eb19-3925-4b08-a2b0-7b3196c24f63"
click option "SI Session Ch23" at bounding box center [0, 0] width 0 height 0
click at [646, 269] on icon "button" at bounding box center [641, 262] width 15 height 15
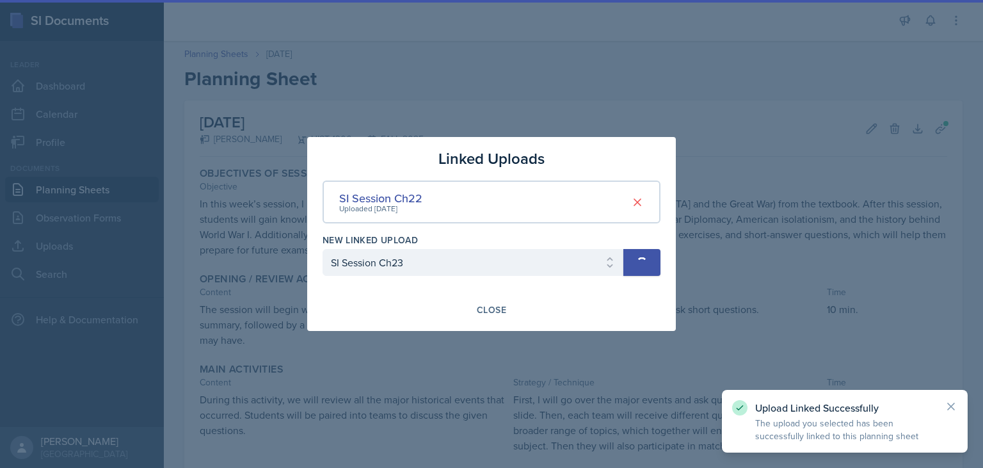
select select
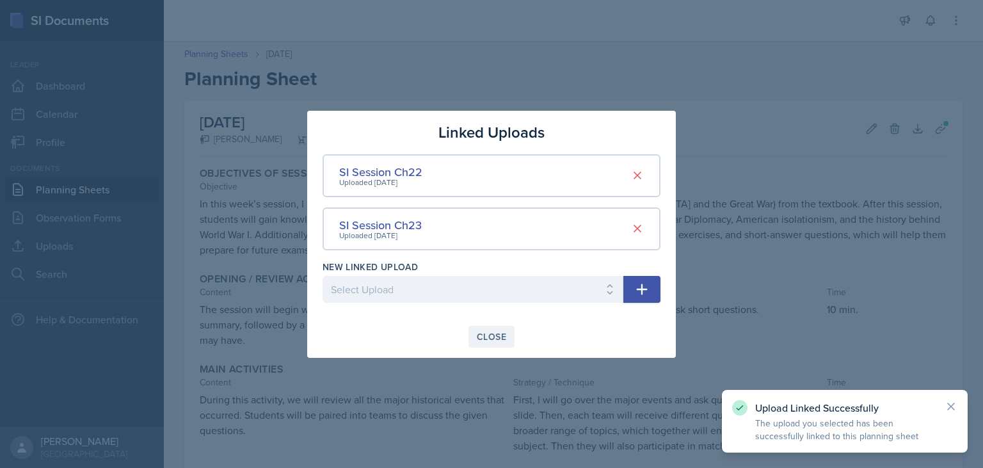
click at [488, 337] on div "Close" at bounding box center [491, 337] width 29 height 10
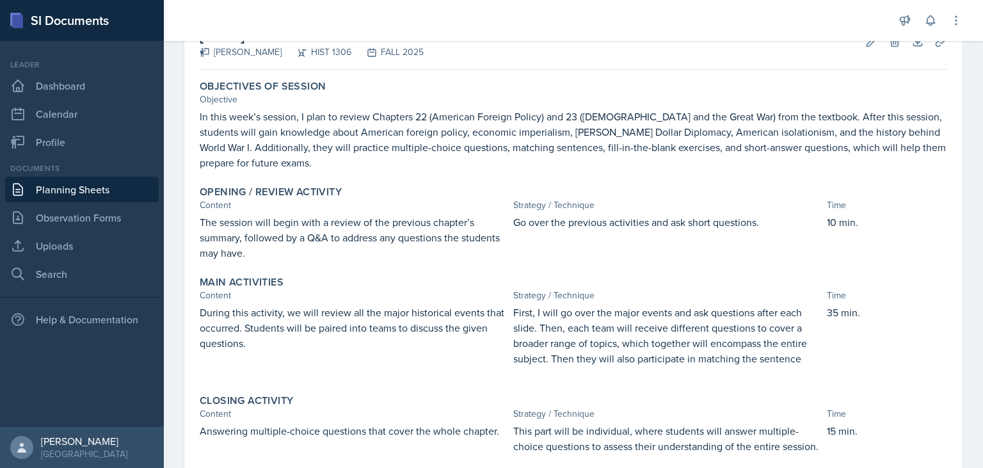
scroll to position [89, 0]
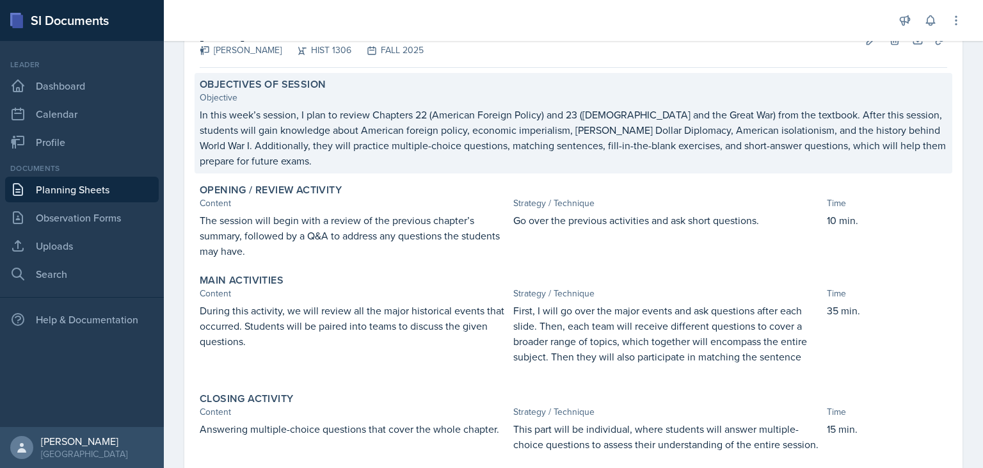
click at [579, 142] on p "In this week’s session, I plan to review Chapters 22 (American Foreign Policy) …" at bounding box center [573, 137] width 747 height 61
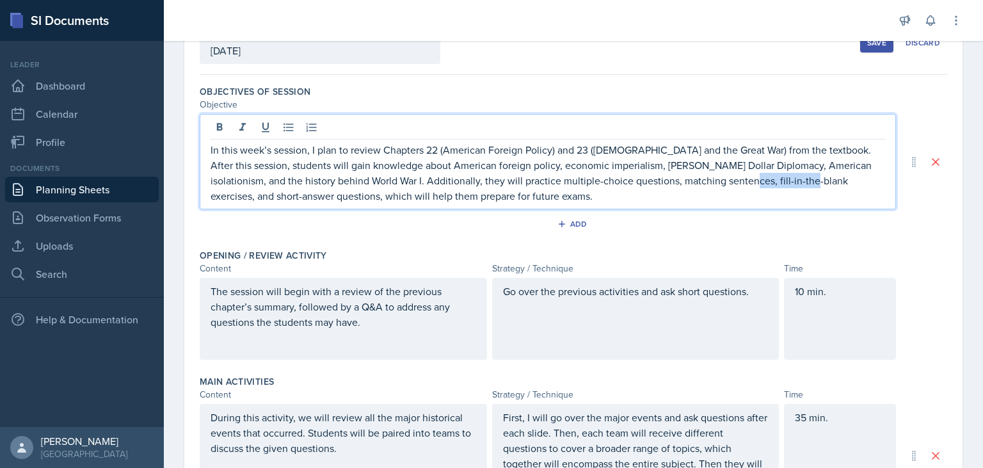
drag, startPoint x: 792, startPoint y: 160, endPoint x: 721, endPoint y: 174, distance: 73.0
click at [721, 174] on p "In this week’s session, I plan to review Chapters 22 (American Foreign Policy) …" at bounding box center [548, 172] width 675 height 61
click at [685, 180] on p "In this week’s session, I plan to review Chapters 22 (American Foreign Policy) …" at bounding box center [548, 172] width 675 height 61
drag, startPoint x: 683, startPoint y: 180, endPoint x: 792, endPoint y: 183, distance: 109.5
click at [792, 183] on p "In this week’s session, I plan to review Chapters 22 (American Foreign Policy) …" at bounding box center [548, 172] width 675 height 61
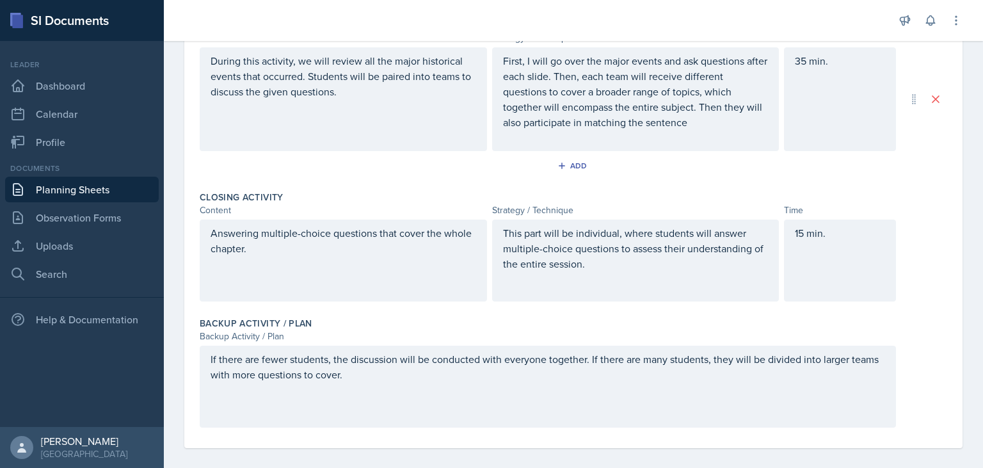
scroll to position [0, 0]
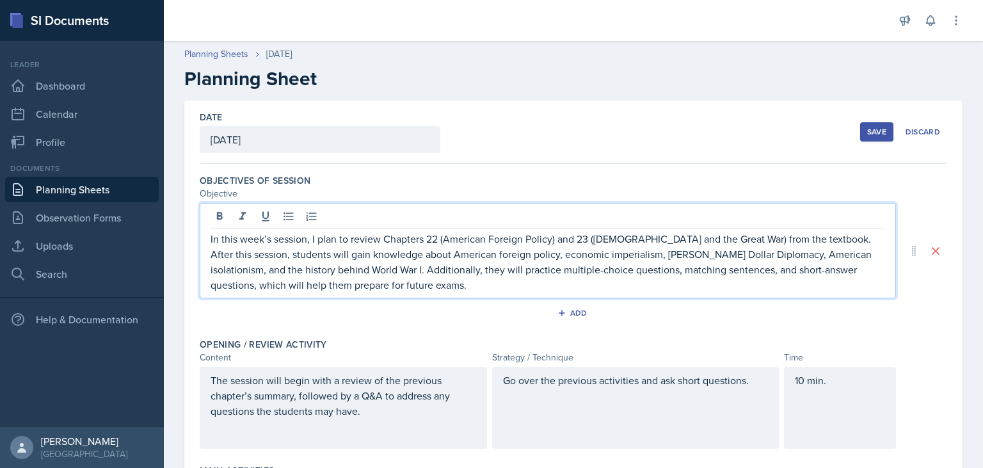
click at [871, 129] on div "Save" at bounding box center [876, 132] width 19 height 10
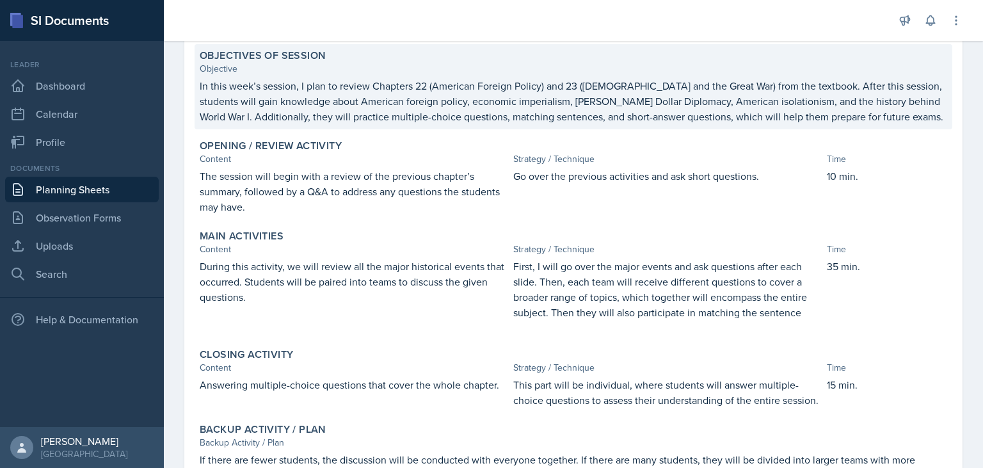
scroll to position [89, 0]
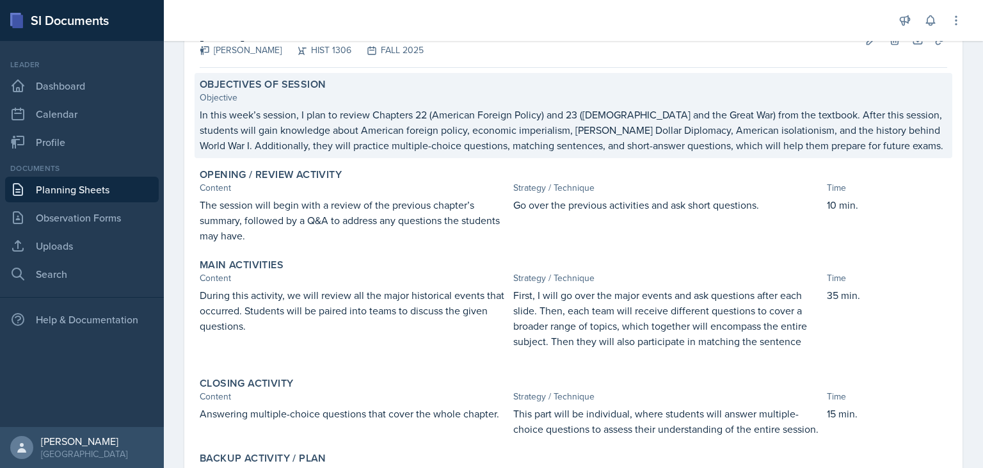
click at [677, 151] on p "In this week’s session, I plan to review Chapters 22 (American Foreign Policy) …" at bounding box center [573, 130] width 747 height 46
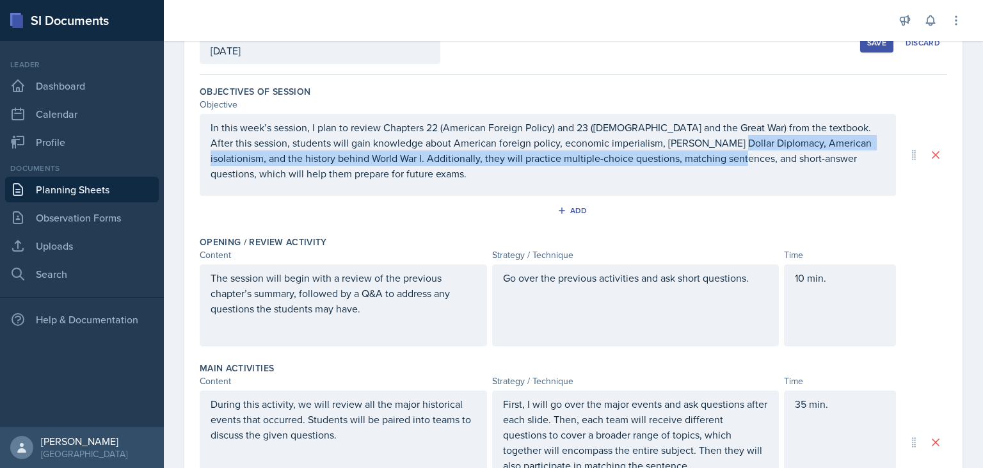
click at [724, 159] on p "In this week’s session, I plan to review Chapters 22 (American Foreign Policy) …" at bounding box center [548, 150] width 675 height 61
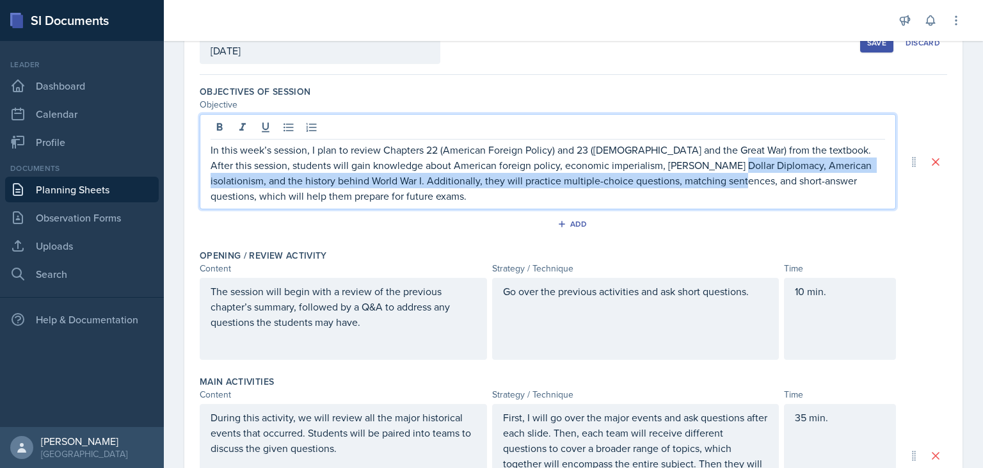
click at [724, 186] on p "In this week’s session, I plan to review Chapters 22 (American Foreign Policy) …" at bounding box center [548, 172] width 675 height 61
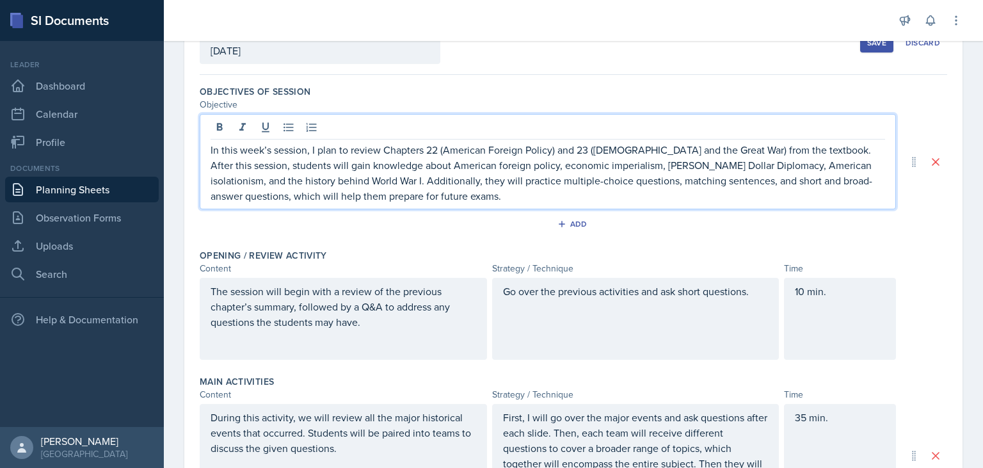
click at [876, 44] on div "Save" at bounding box center [876, 43] width 19 height 10
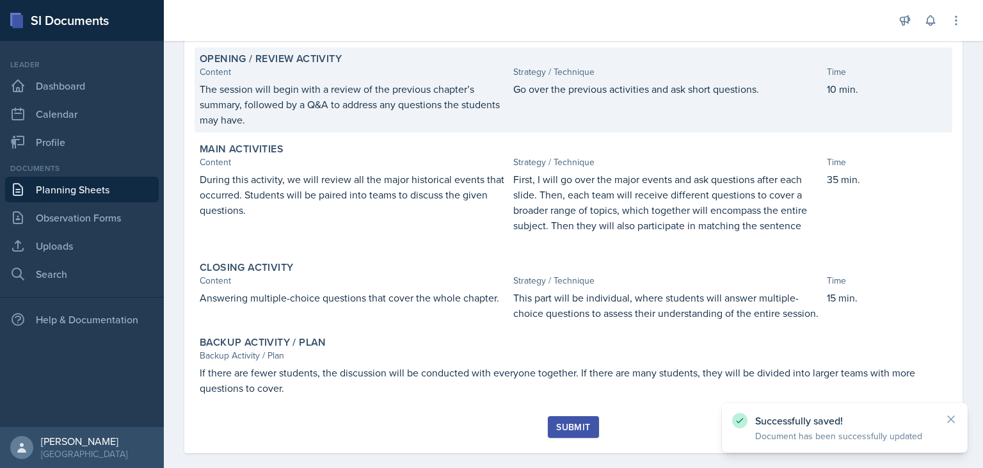
scroll to position [0, 0]
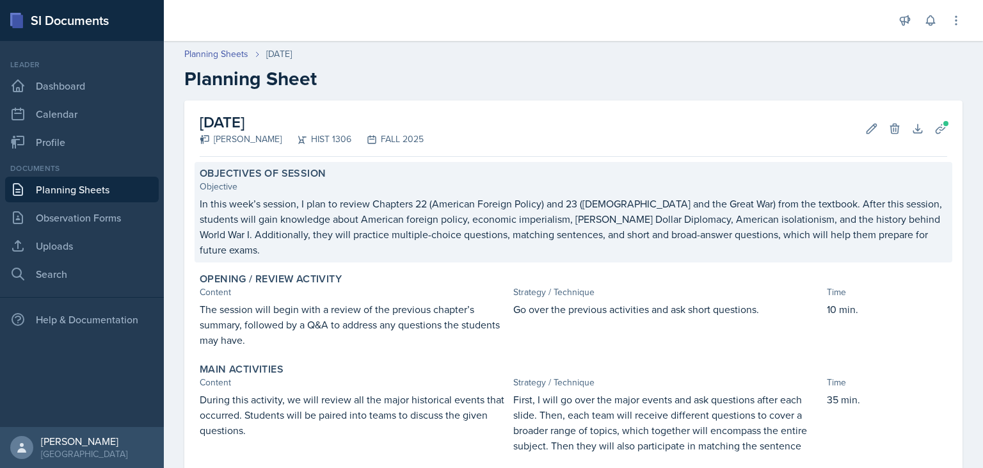
click at [503, 236] on p "In this week’s session, I plan to review Chapters 22 (American Foreign Policy) …" at bounding box center [573, 226] width 747 height 61
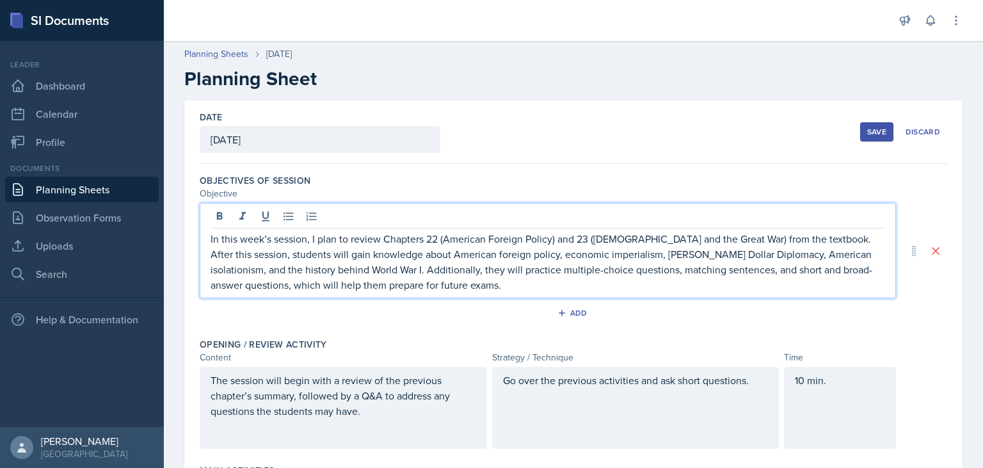
click at [701, 248] on p "In this week’s session, I plan to review Chapters 22 (American Foreign Policy) …" at bounding box center [548, 261] width 675 height 61
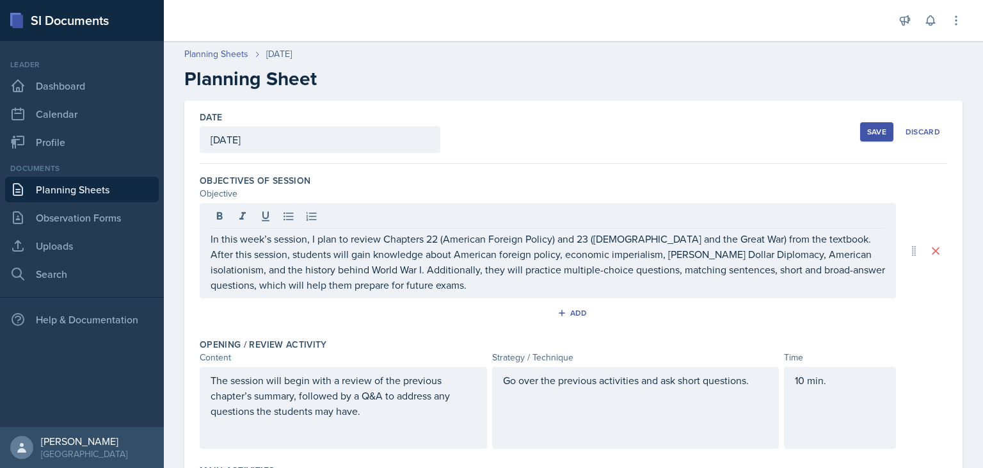
click at [878, 129] on div "Save" at bounding box center [876, 132] width 19 height 10
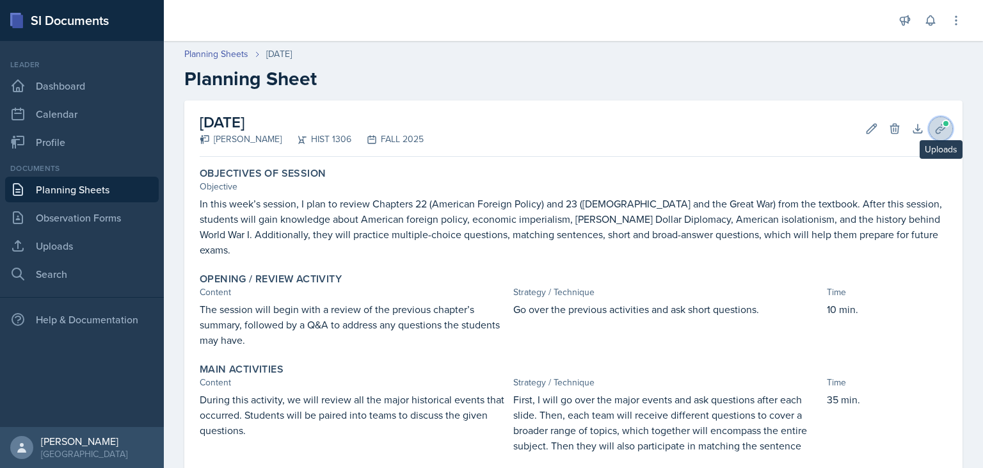
click at [940, 122] on button "Uploads" at bounding box center [940, 128] width 23 height 23
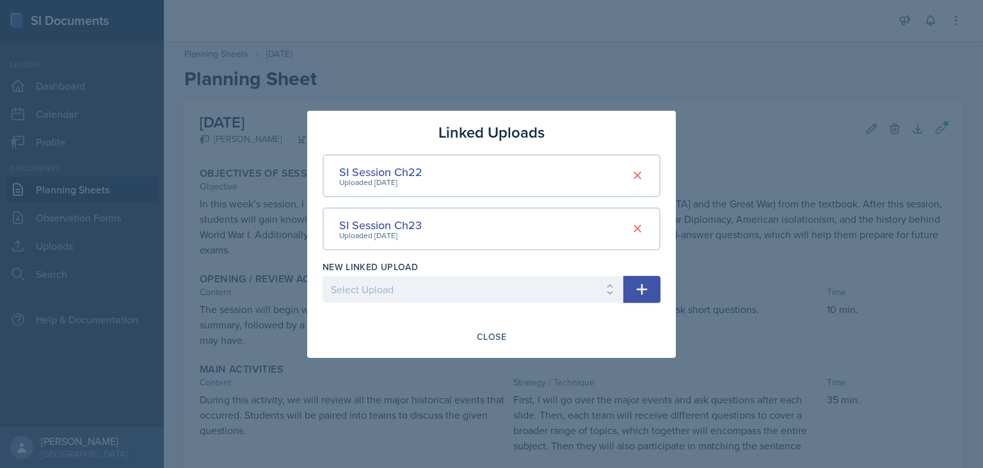
click at [917, 248] on div at bounding box center [491, 234] width 983 height 468
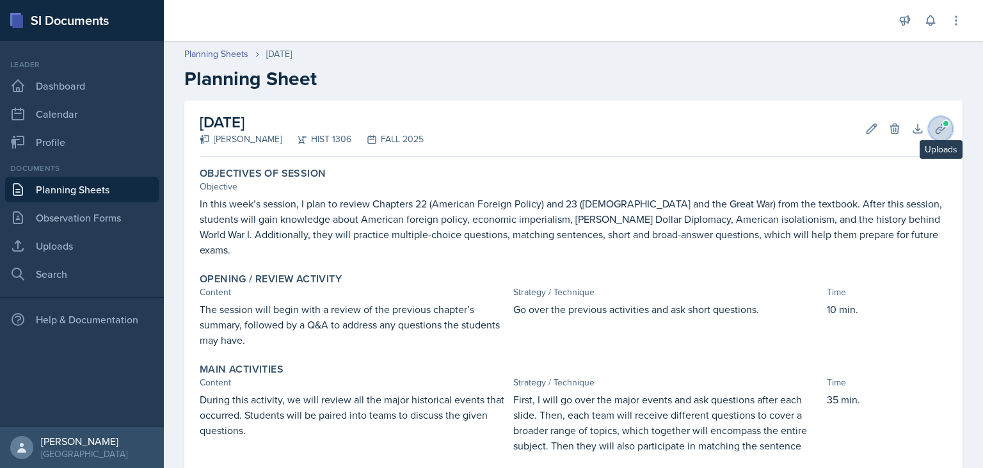
click at [943, 129] on icon at bounding box center [941, 129] width 10 height 10
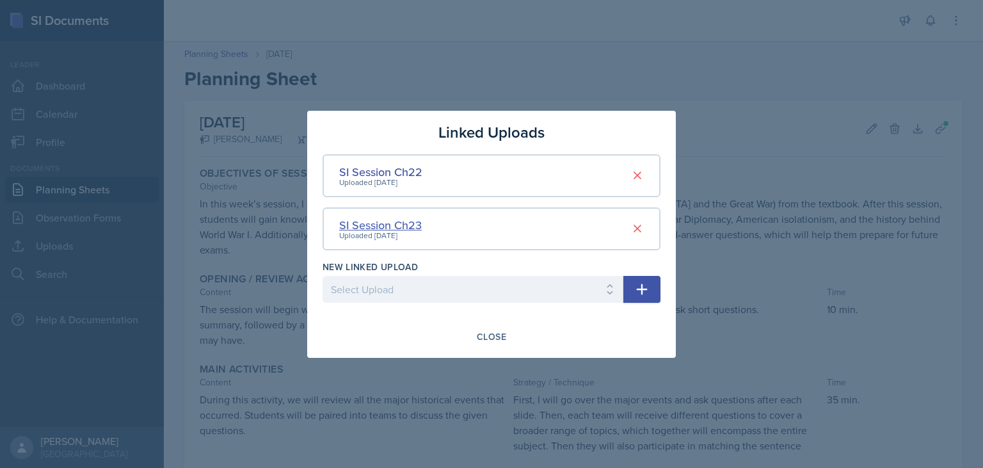
click at [371, 227] on div "SI Session Ch23" at bounding box center [380, 224] width 83 height 17
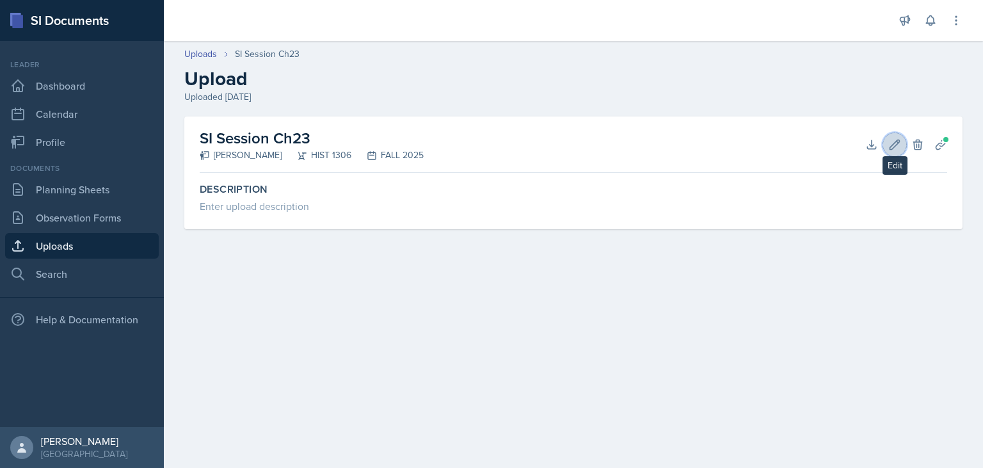
click at [894, 142] on icon at bounding box center [894, 144] width 13 height 13
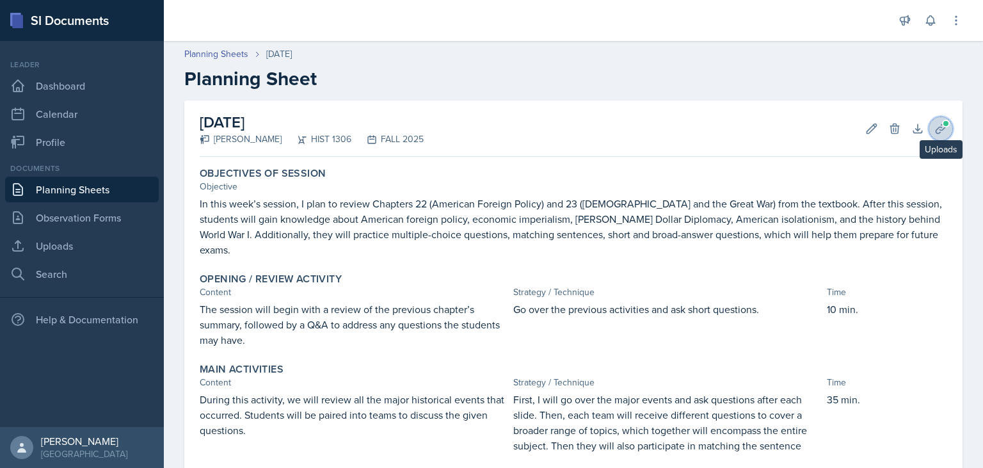
click at [946, 122] on span at bounding box center [946, 124] width 8 height 8
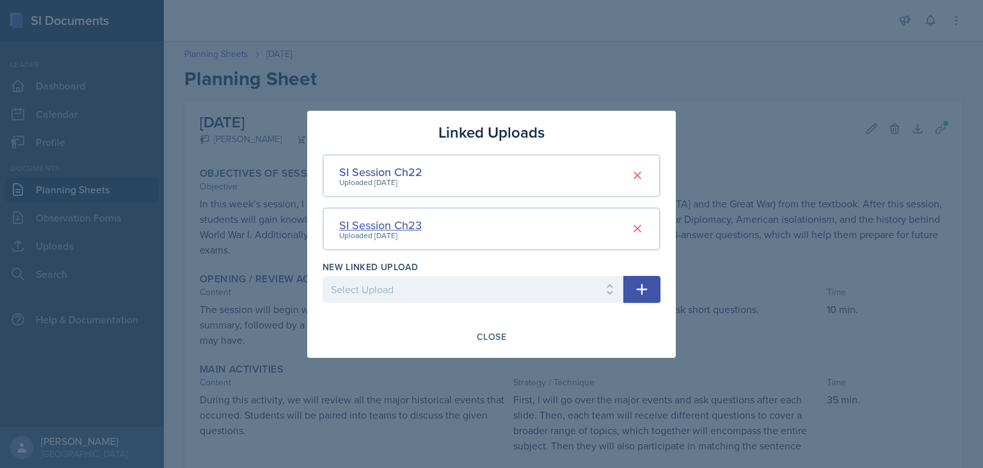
click at [406, 225] on div "SI Session Ch23" at bounding box center [380, 224] width 83 height 17
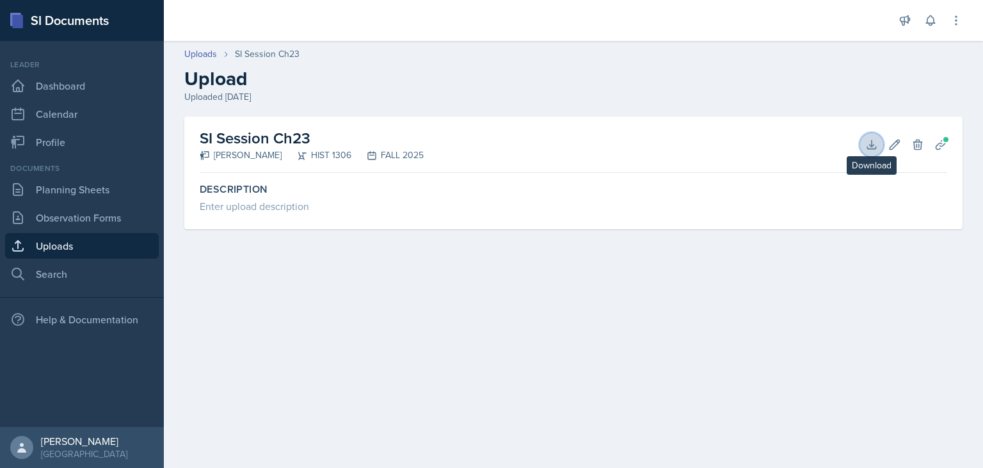
click at [877, 142] on icon at bounding box center [871, 144] width 13 height 13
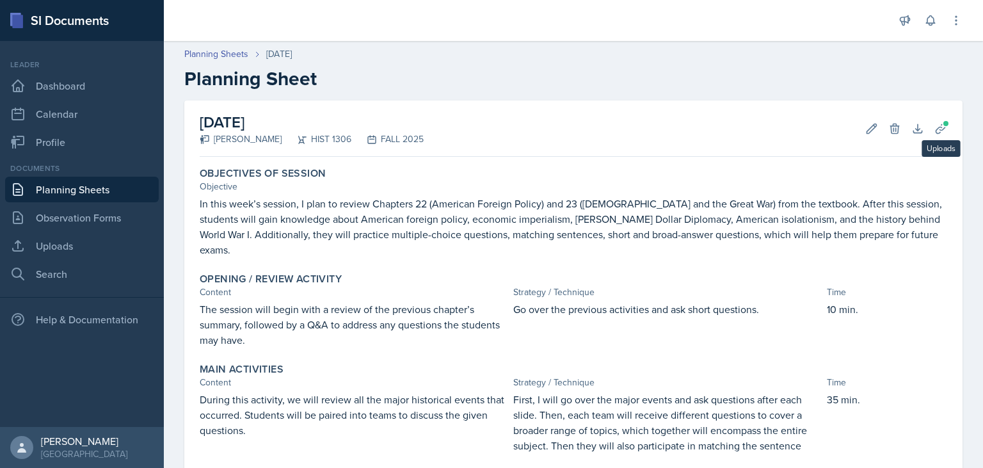
click at [952, 119] on div "[DATE] [PERSON_NAME] HIST 1306 FALL 2025 Edit Delete Download Uploads Autosavin…" at bounding box center [573, 386] width 778 height 573
click at [949, 121] on div "[DATE] [PERSON_NAME] HIST 1306 FALL 2025 Edit Delete Download Uploads Autosavin…" at bounding box center [573, 386] width 778 height 573
click at [943, 128] on icon at bounding box center [941, 129] width 10 height 10
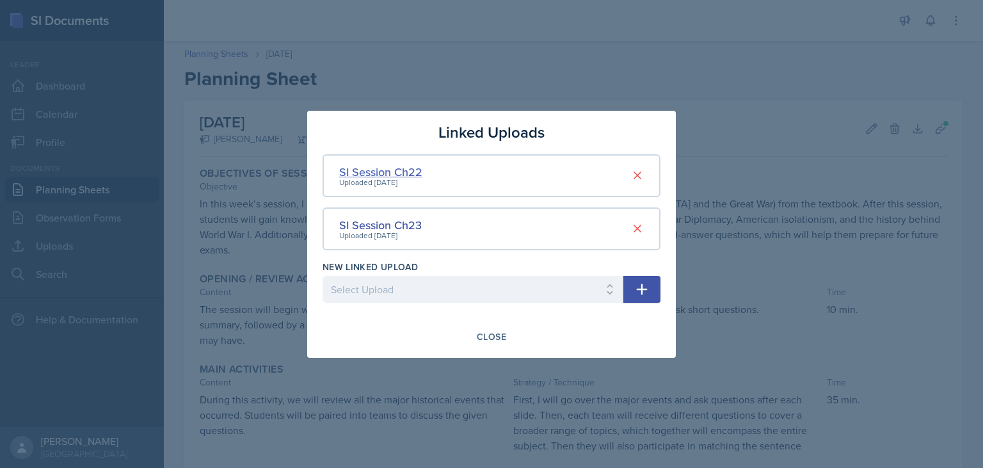
click at [407, 172] on div "SI Session Ch22" at bounding box center [380, 171] width 83 height 17
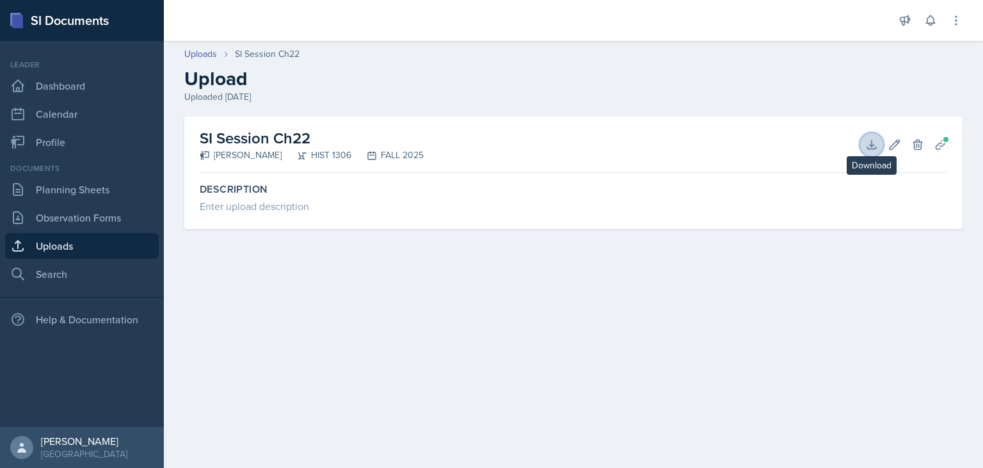
click at [877, 145] on icon at bounding box center [871, 144] width 13 height 13
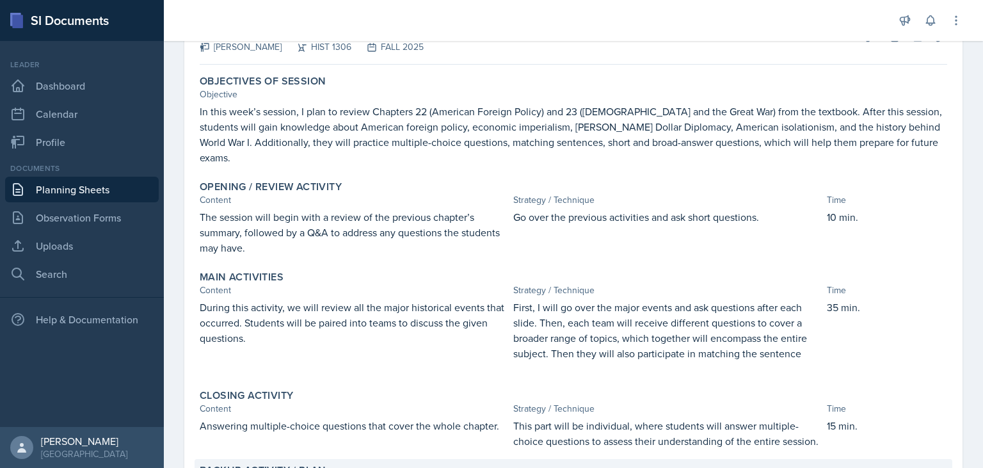
scroll to position [131, 0]
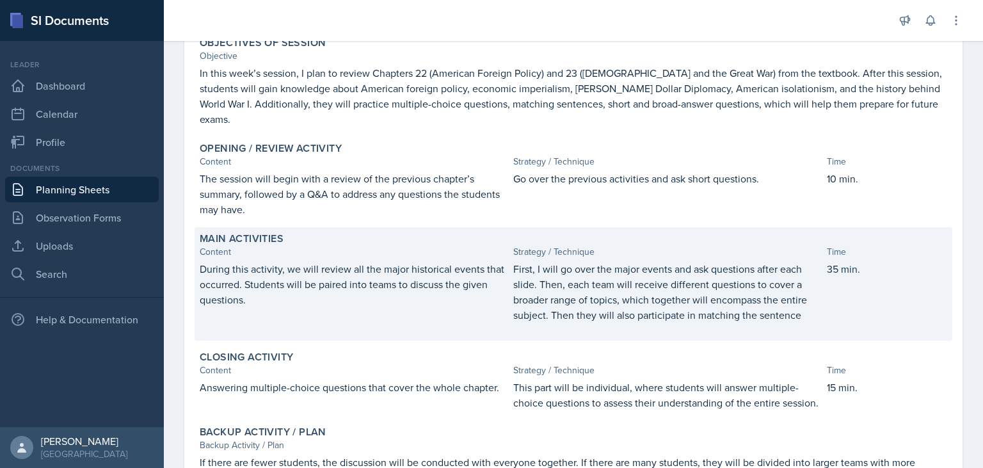
click at [556, 285] on p "First, I will go over the major events and ask questions after each slide. Then…" at bounding box center [667, 291] width 308 height 61
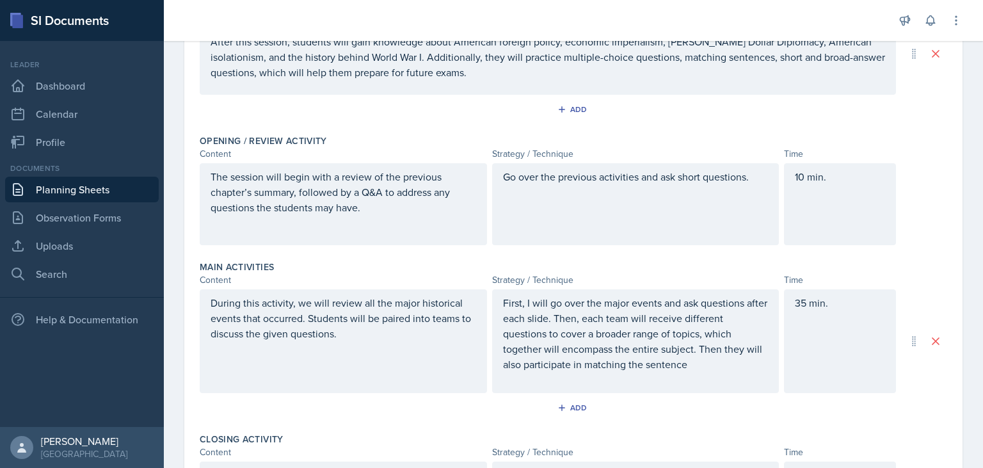
scroll to position [220, 0]
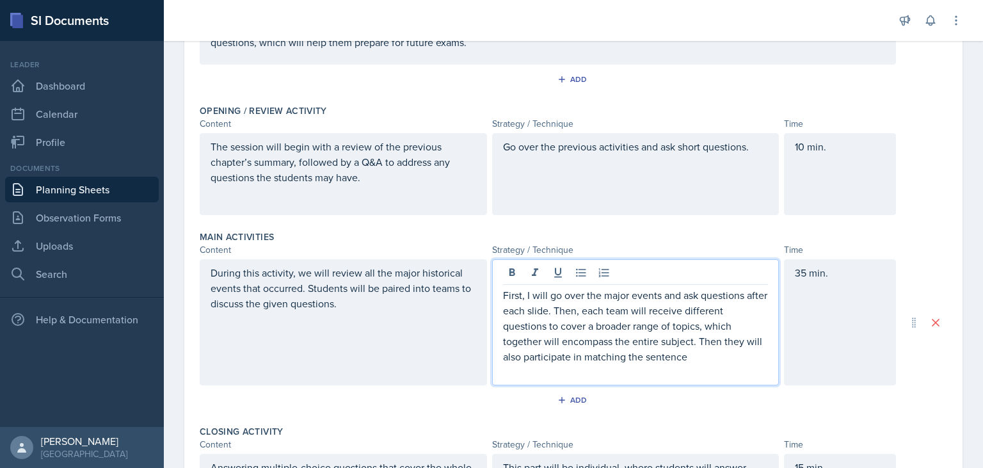
click at [635, 322] on p "First, I will go over the major events and ask questions after each slide. Then…" at bounding box center [636, 325] width 266 height 77
click at [673, 356] on p "First, I will go over the major events and ask questions after each slide. Then…" at bounding box center [636, 325] width 266 height 77
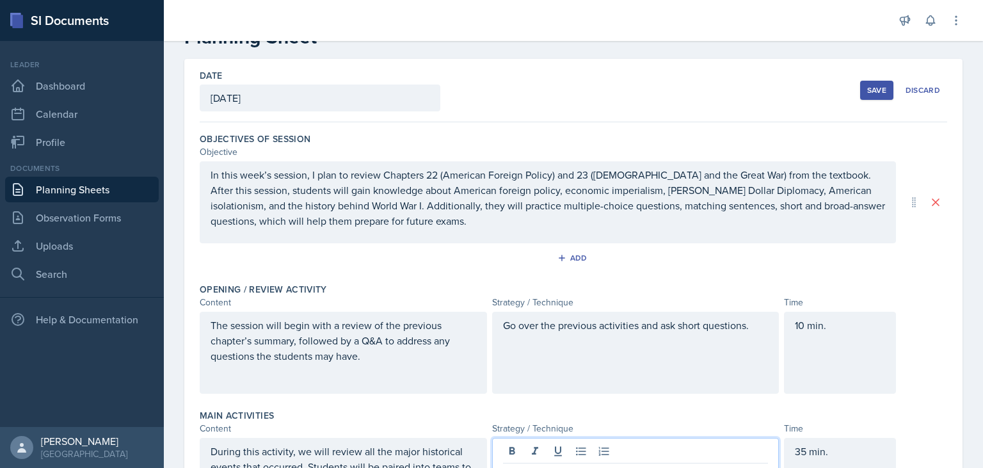
scroll to position [0, 0]
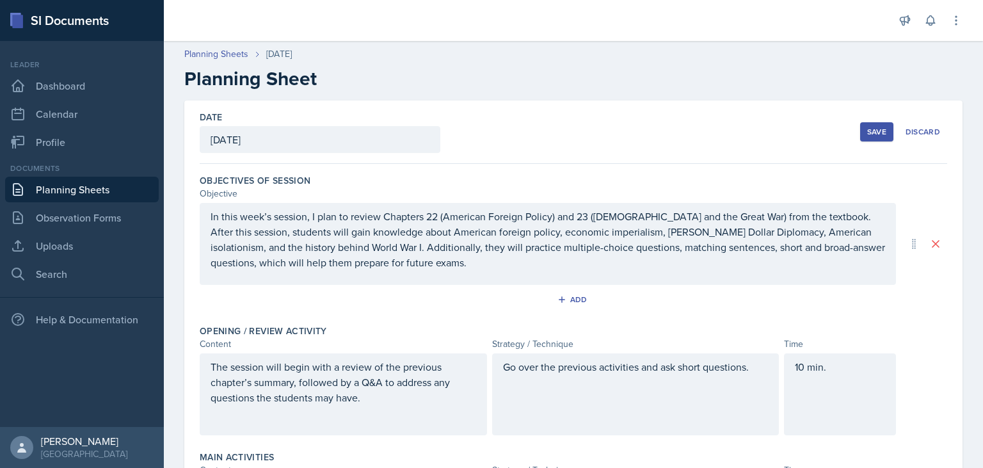
click at [867, 132] on button "Save" at bounding box center [876, 131] width 33 height 19
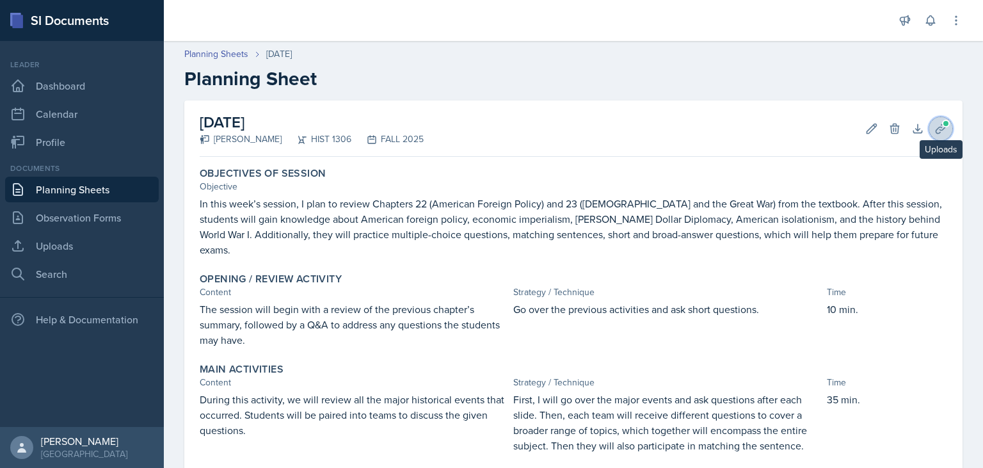
click at [950, 125] on button "Uploads" at bounding box center [940, 128] width 23 height 23
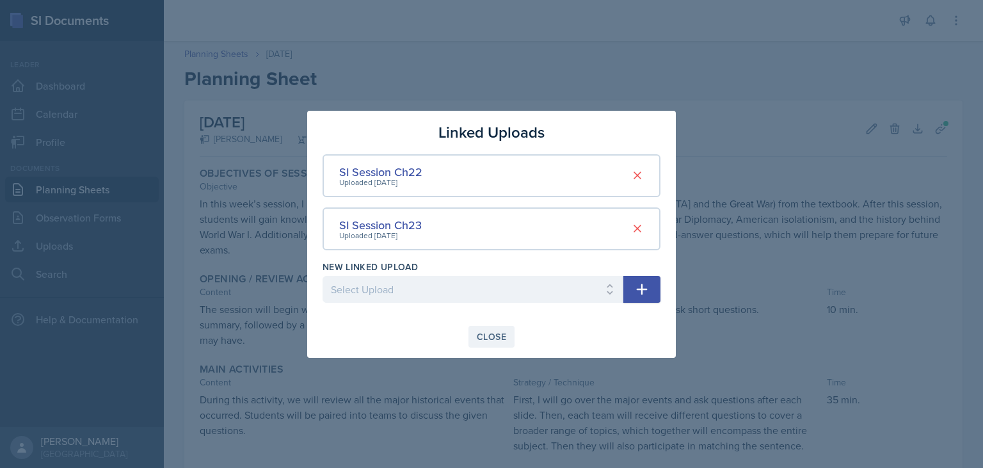
click at [488, 332] on div "Close" at bounding box center [491, 337] width 29 height 10
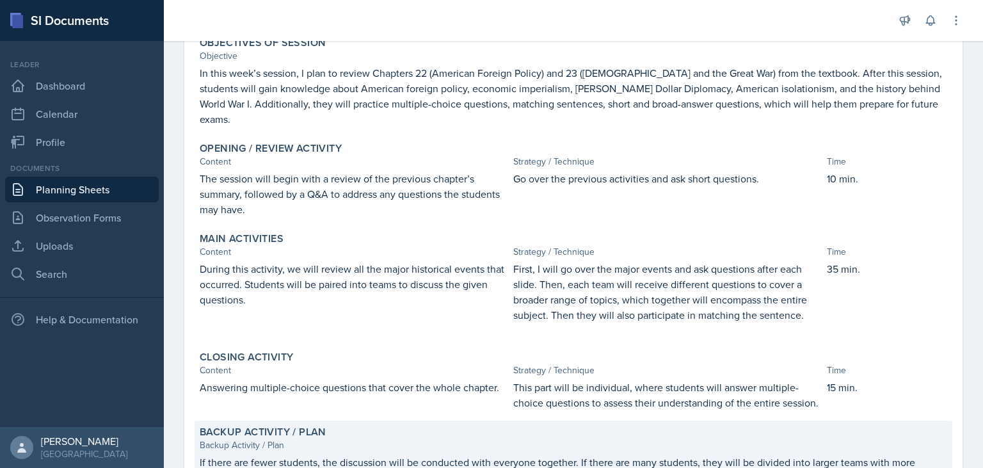
scroll to position [220, 0]
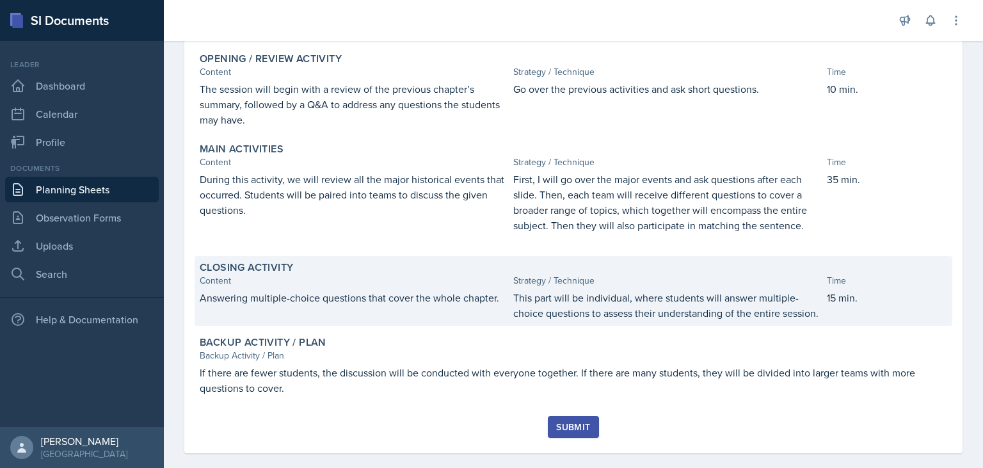
click at [375, 294] on div "Answering multiple-choice questions that cover the whole chapter." at bounding box center [354, 305] width 308 height 31
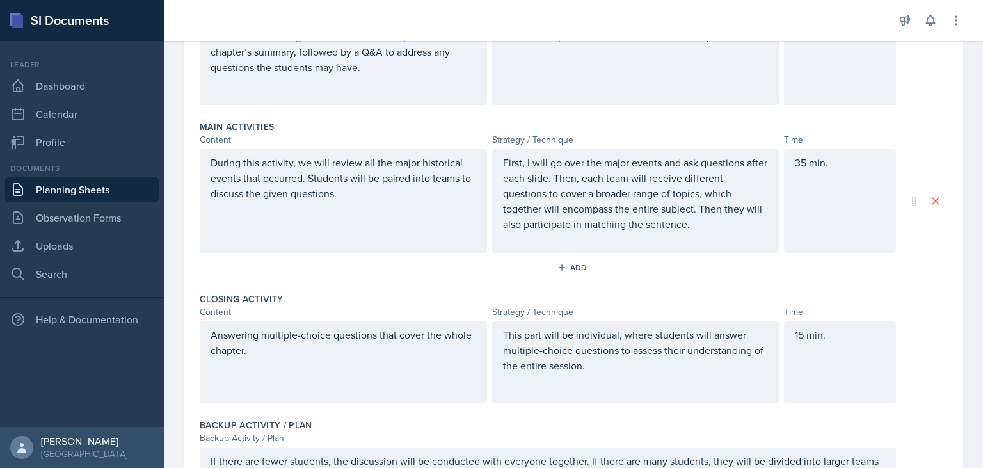
scroll to position [442, 0]
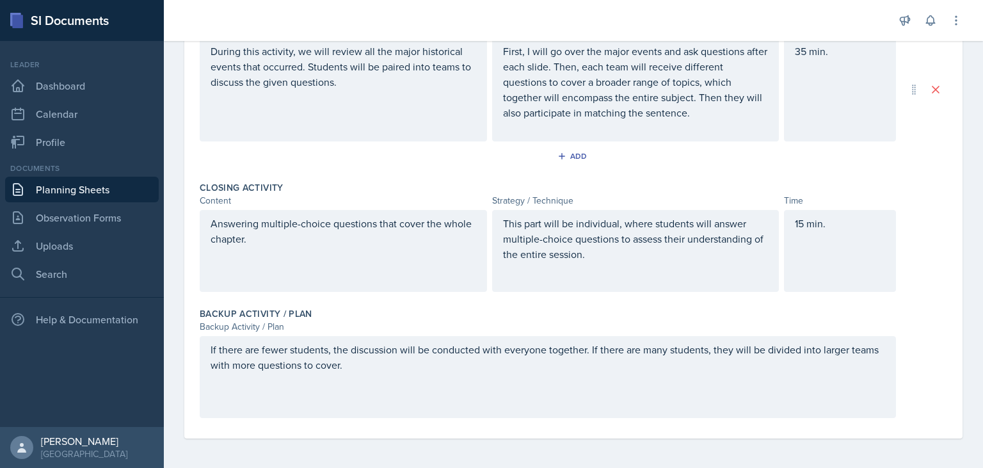
click at [375, 226] on div "Answering multiple-choice questions that cover the whole chapter." at bounding box center [343, 251] width 287 height 82
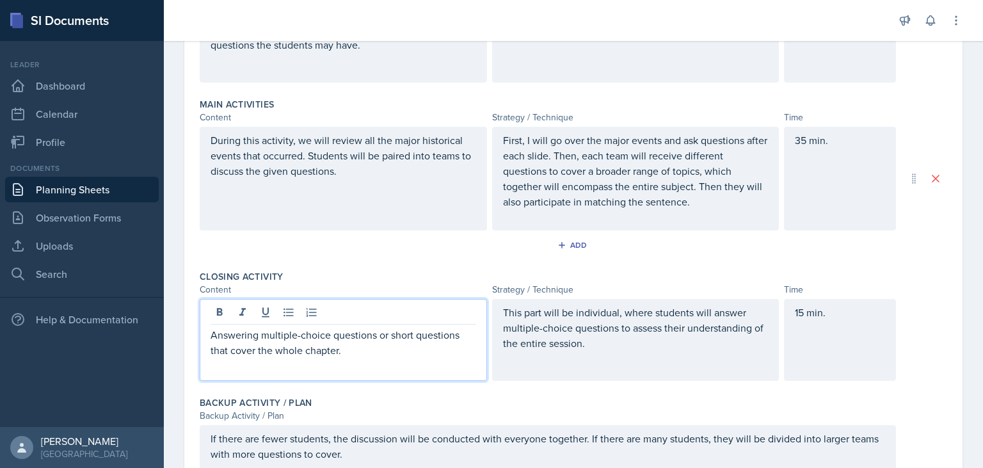
scroll to position [0, 0]
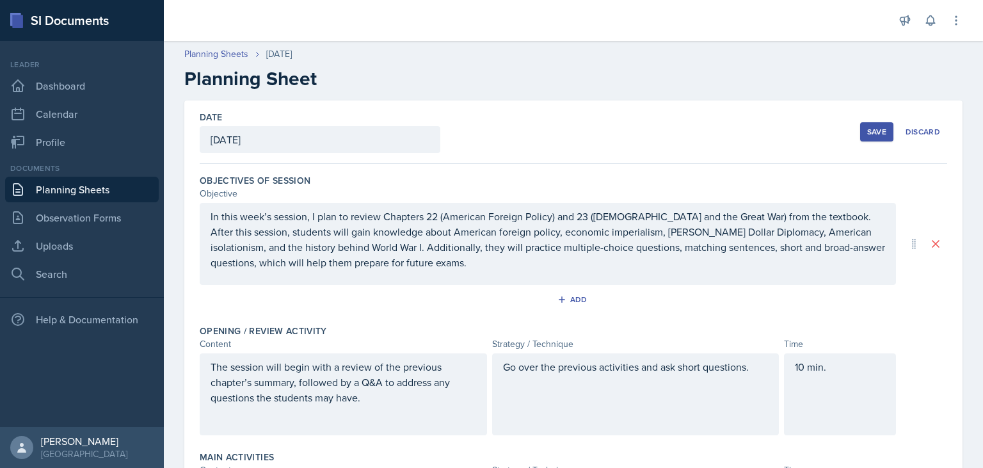
click at [877, 131] on div "Save" at bounding box center [876, 132] width 19 height 10
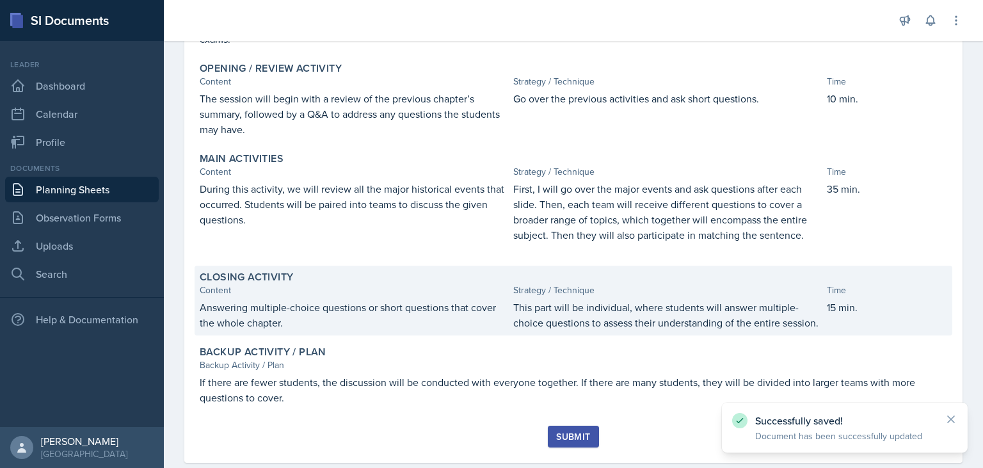
scroll to position [220, 0]
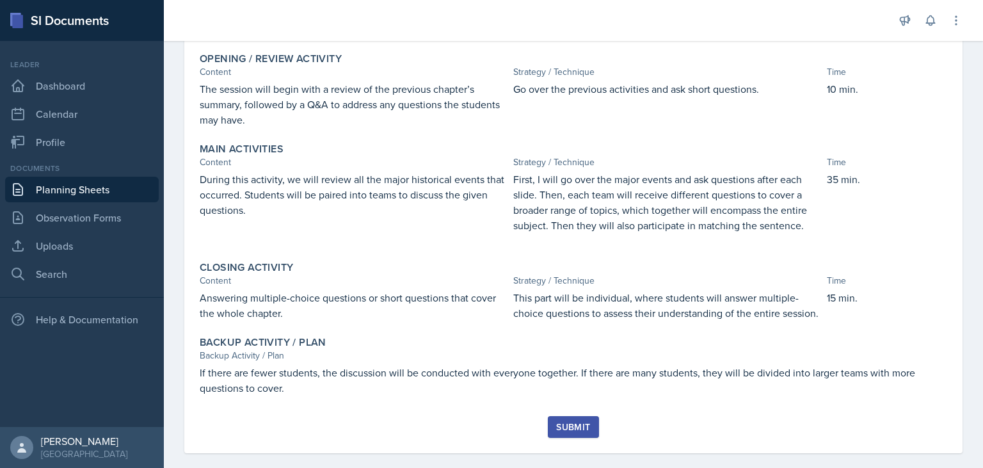
click at [580, 422] on div "Submit" at bounding box center [573, 427] width 34 height 10
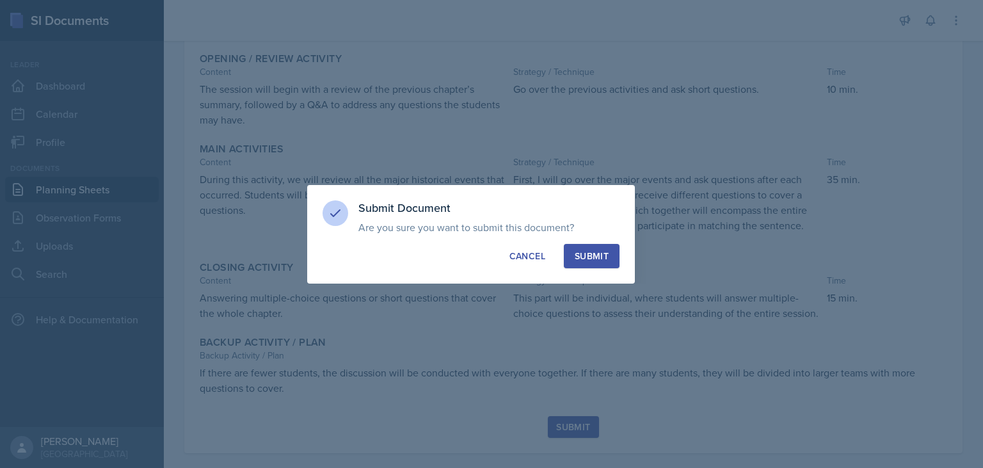
click at [594, 259] on div "Submit" at bounding box center [592, 256] width 34 height 13
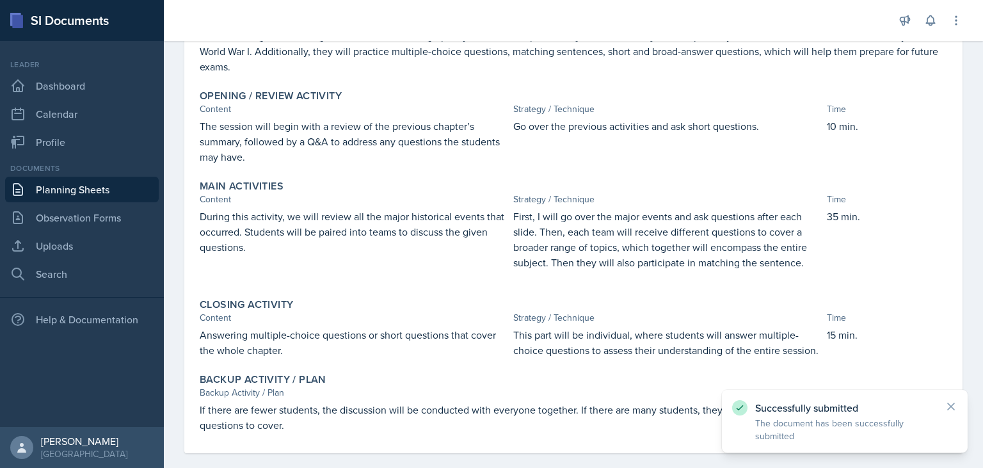
scroll to position [0, 0]
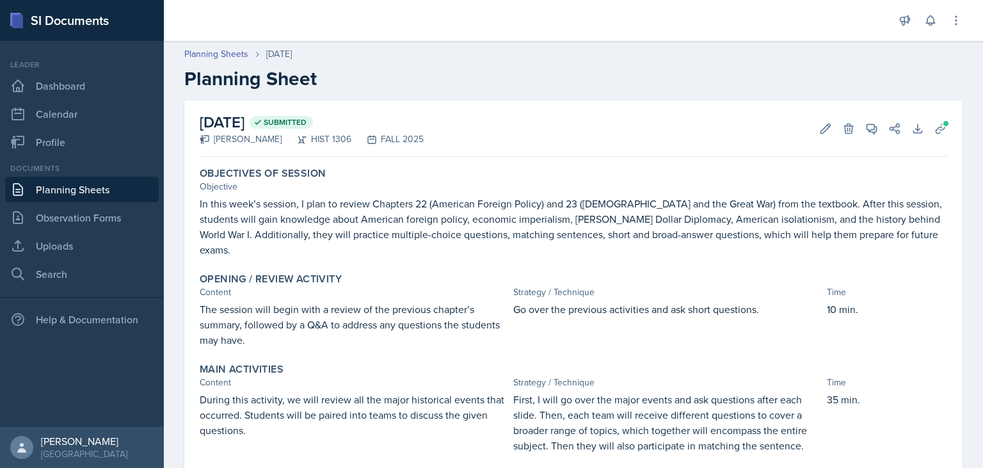
click at [98, 193] on link "Planning Sheets" at bounding box center [82, 190] width 154 height 26
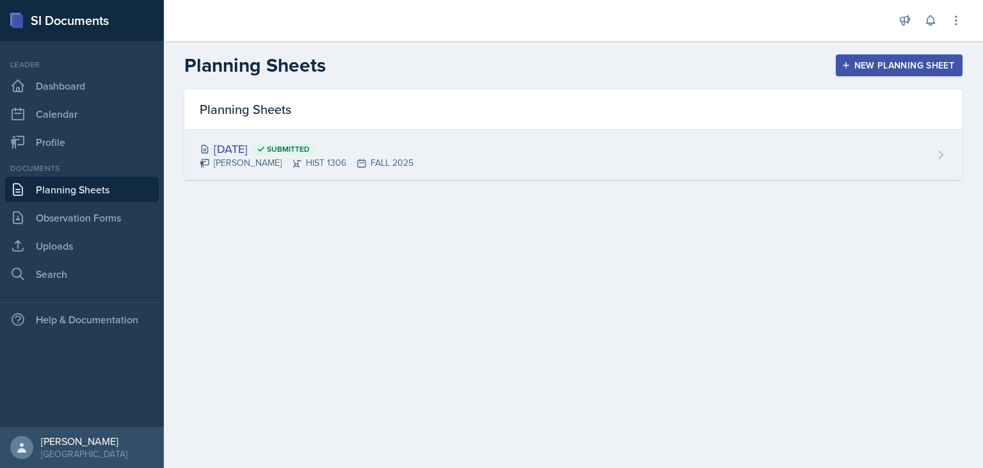
click at [424, 157] on div "[DATE] Submitted [PERSON_NAME] HIST 1306 FALL 2025" at bounding box center [573, 155] width 778 height 50
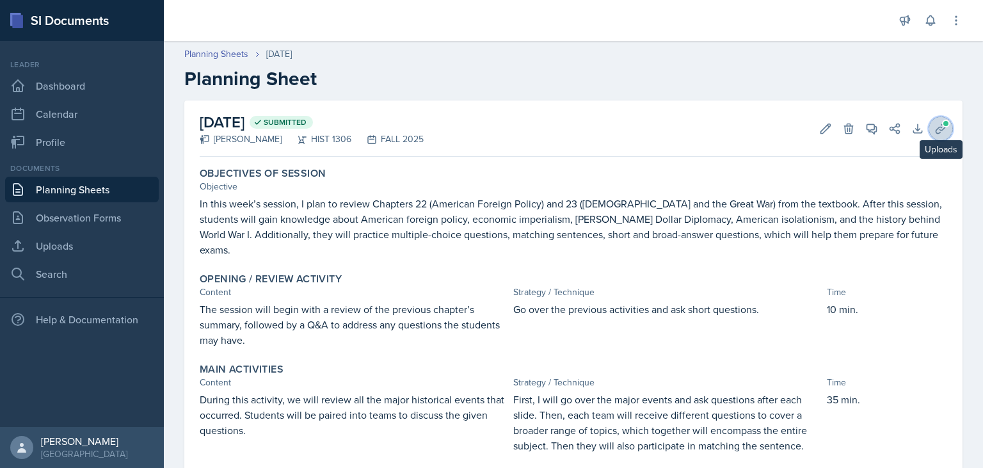
click at [936, 129] on icon at bounding box center [940, 128] width 13 height 13
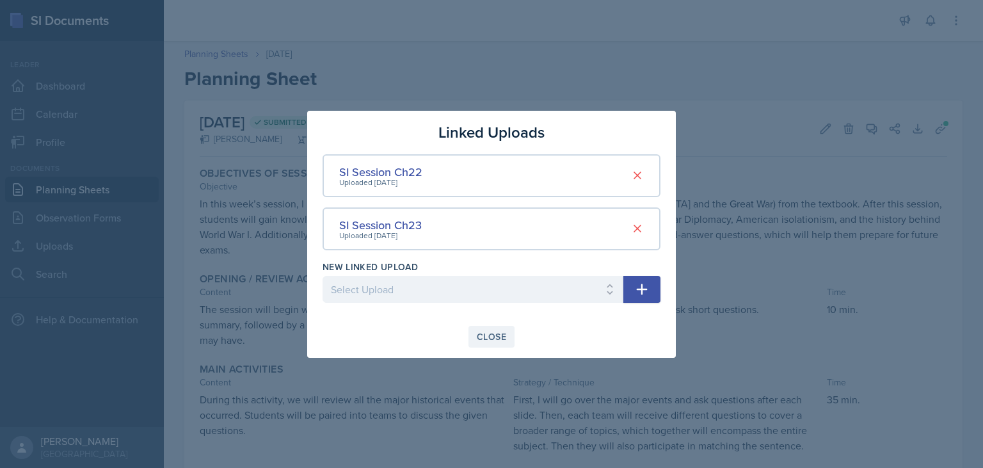
click at [492, 333] on div "Close" at bounding box center [491, 337] width 29 height 10
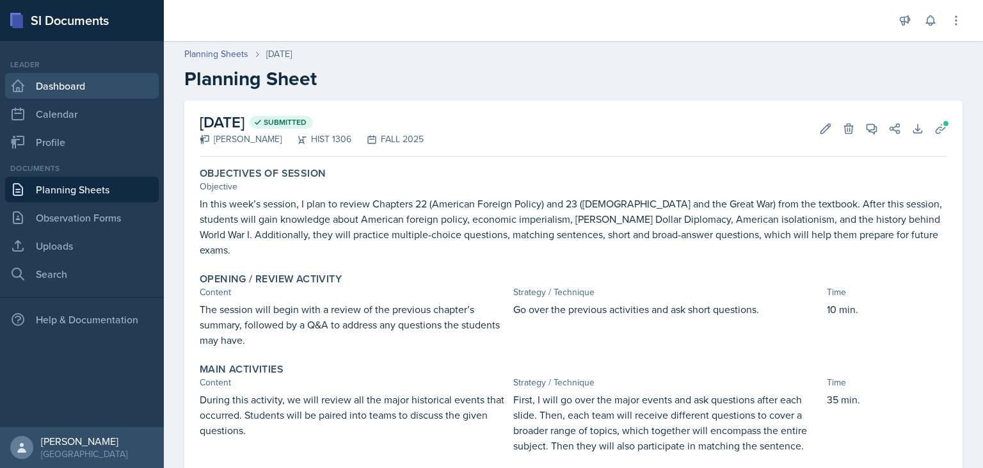
click at [88, 90] on link "Dashboard" at bounding box center [82, 86] width 154 height 26
